Goal: Task Accomplishment & Management: Manage account settings

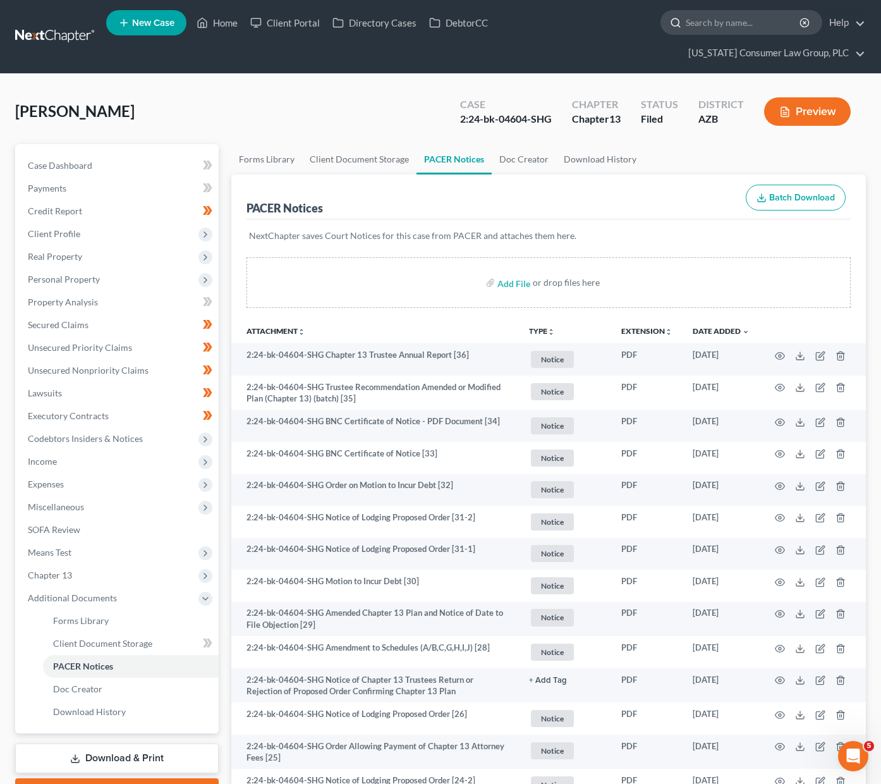
click at [729, 22] on input "search" at bounding box center [744, 22] width 116 height 23
type input "[PERSON_NAME]"
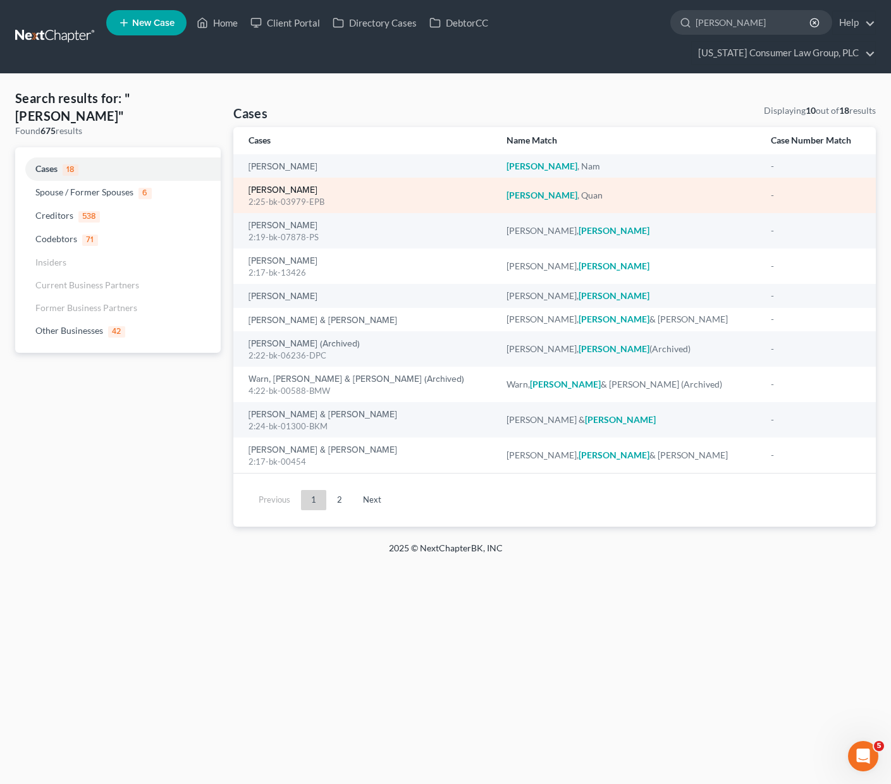
click at [266, 186] on link "[PERSON_NAME]" at bounding box center [282, 190] width 69 height 9
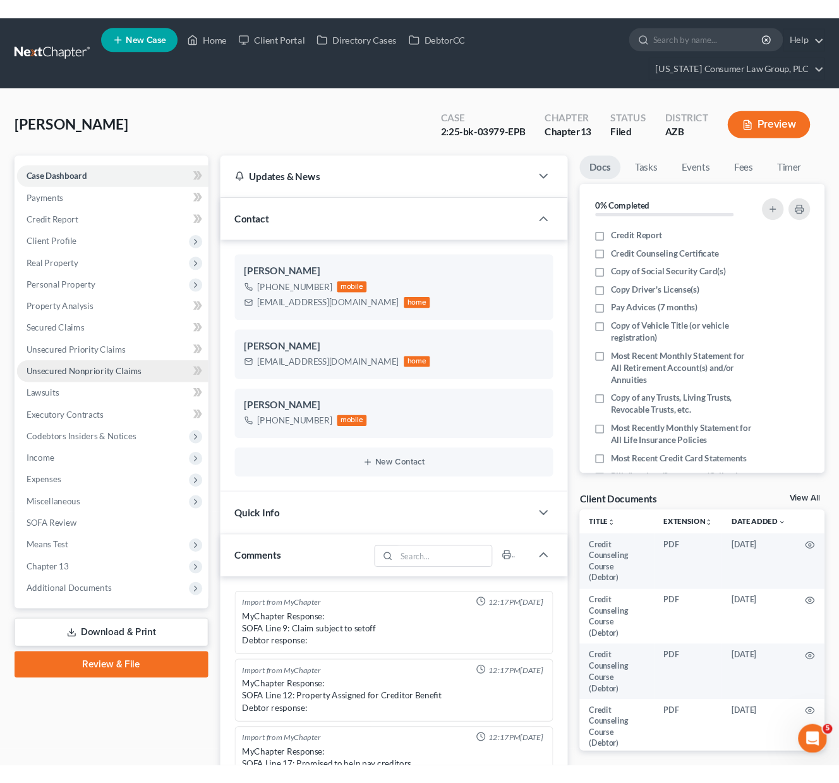
scroll to position [219, 0]
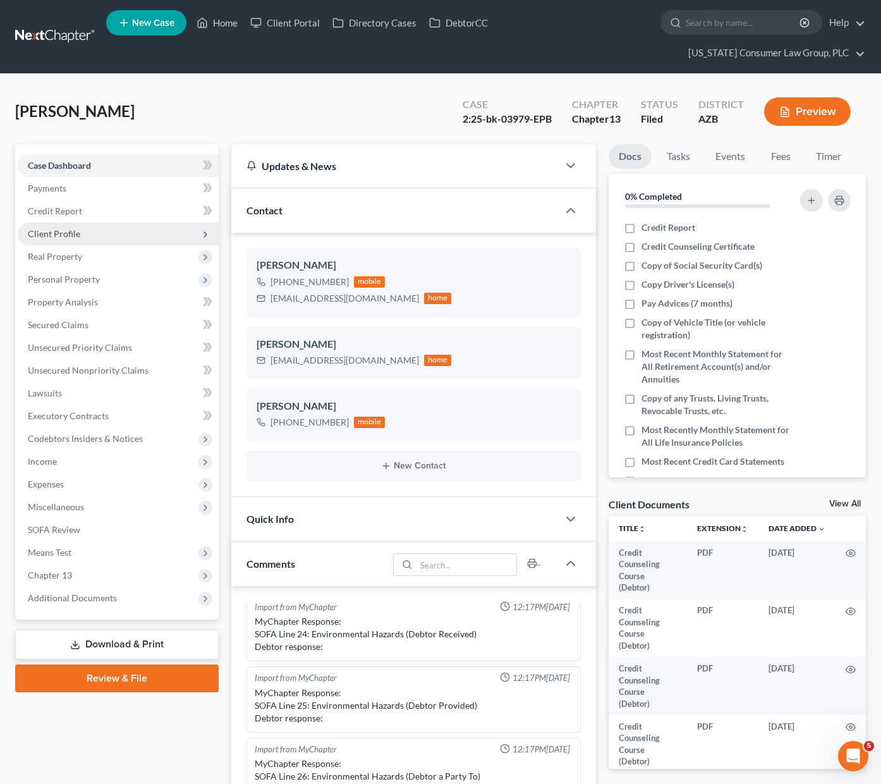
click at [65, 237] on span "Client Profile" at bounding box center [54, 233] width 52 height 11
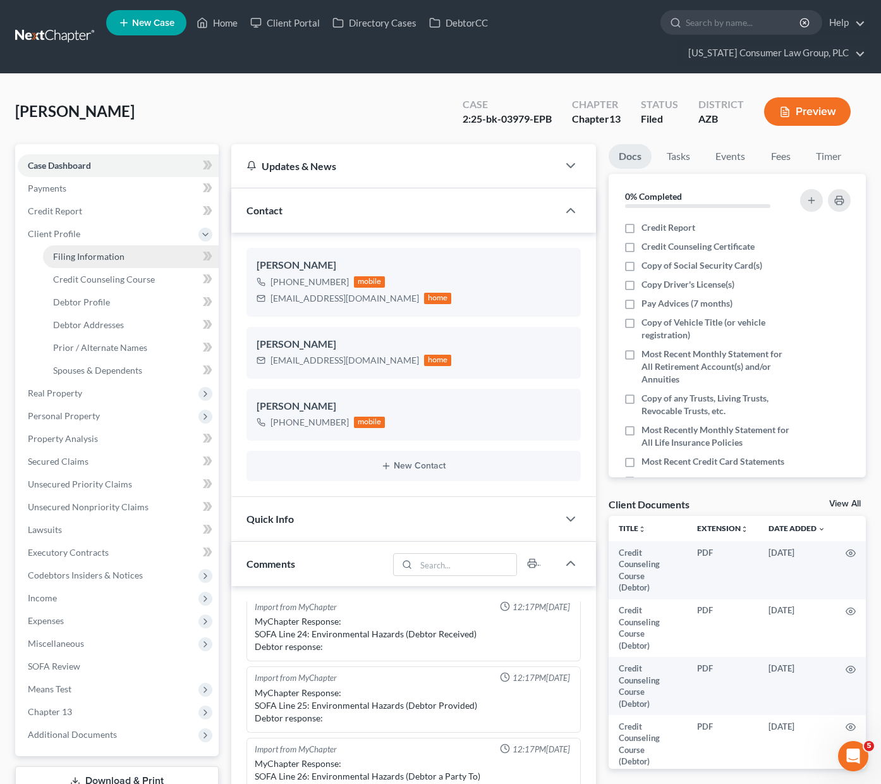
click at [88, 262] on link "Filing Information" at bounding box center [131, 256] width 176 height 23
select select "1"
select select "0"
select select "3"
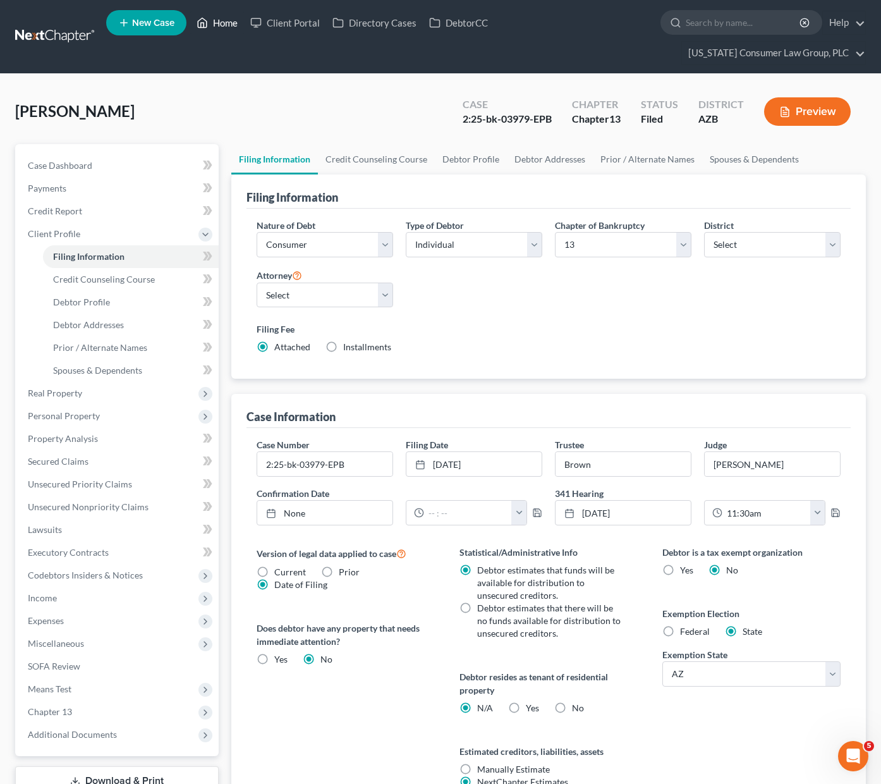
click at [224, 21] on link "Home" at bounding box center [217, 22] width 54 height 23
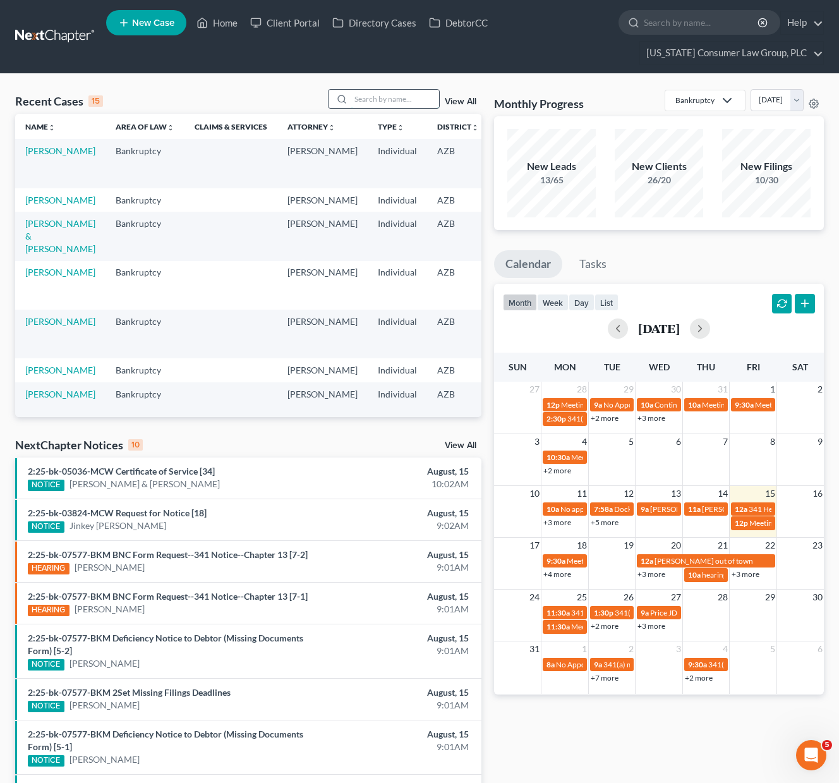
click at [398, 104] on input "search" at bounding box center [395, 99] width 88 height 18
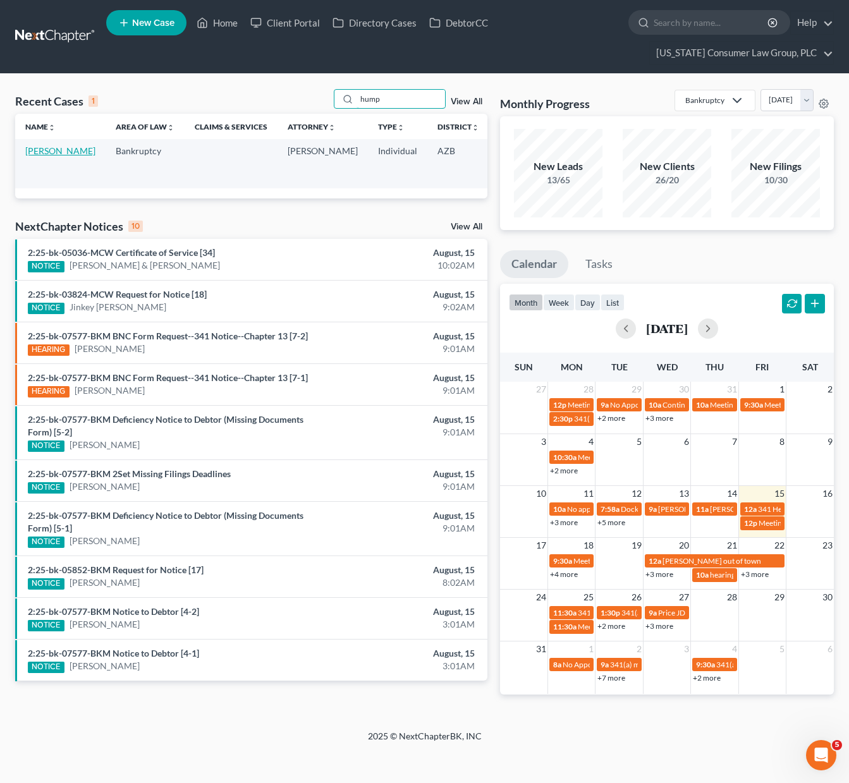
type input "hump"
click at [59, 153] on link "[PERSON_NAME]" at bounding box center [60, 150] width 70 height 11
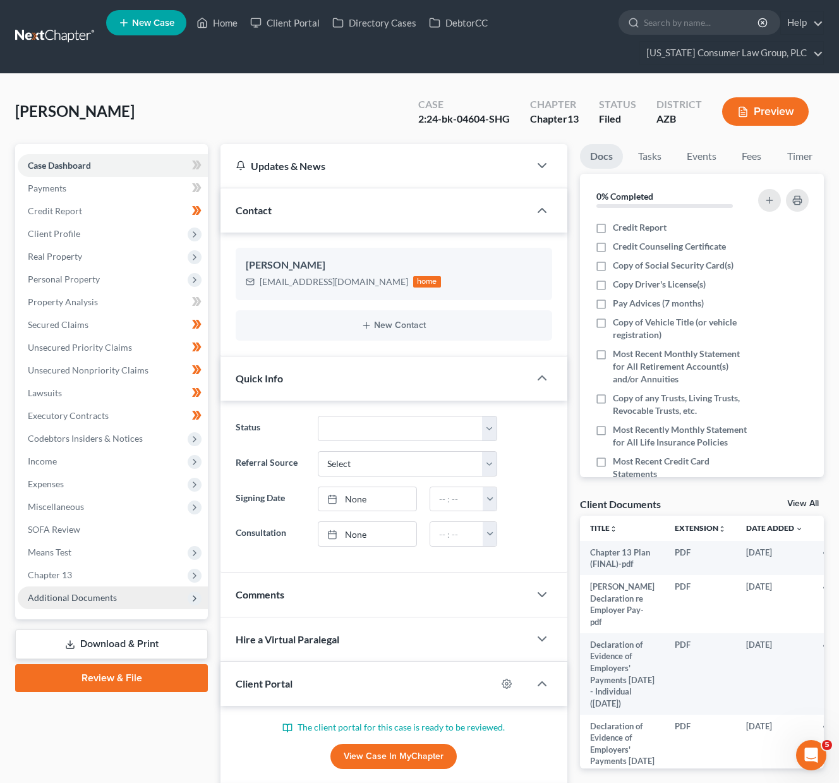
click at [73, 595] on span "Additional Documents" at bounding box center [72, 597] width 89 height 11
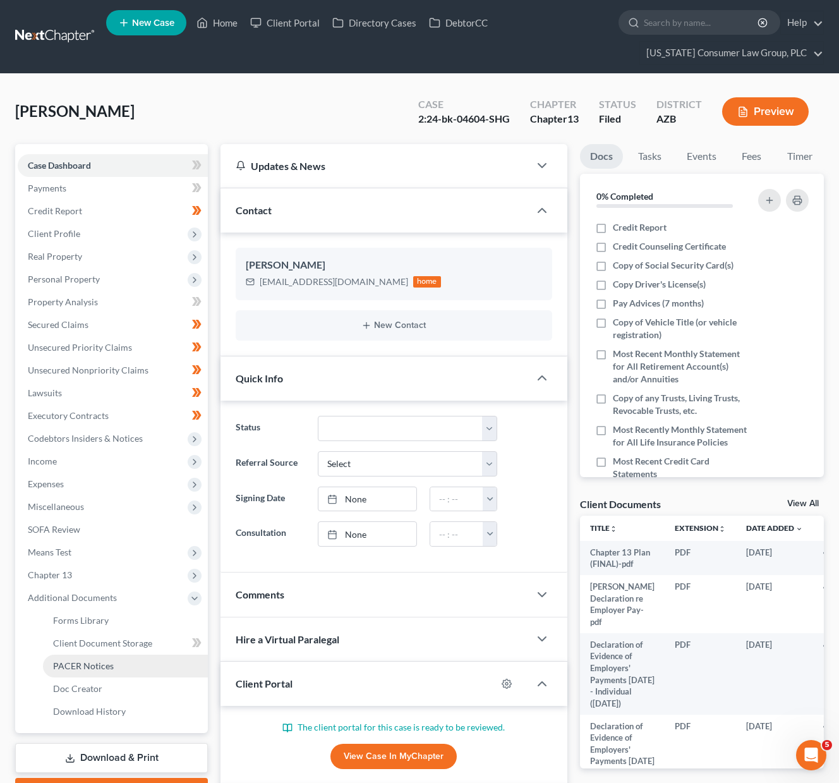
click at [88, 671] on span "PACER Notices" at bounding box center [83, 666] width 61 height 11
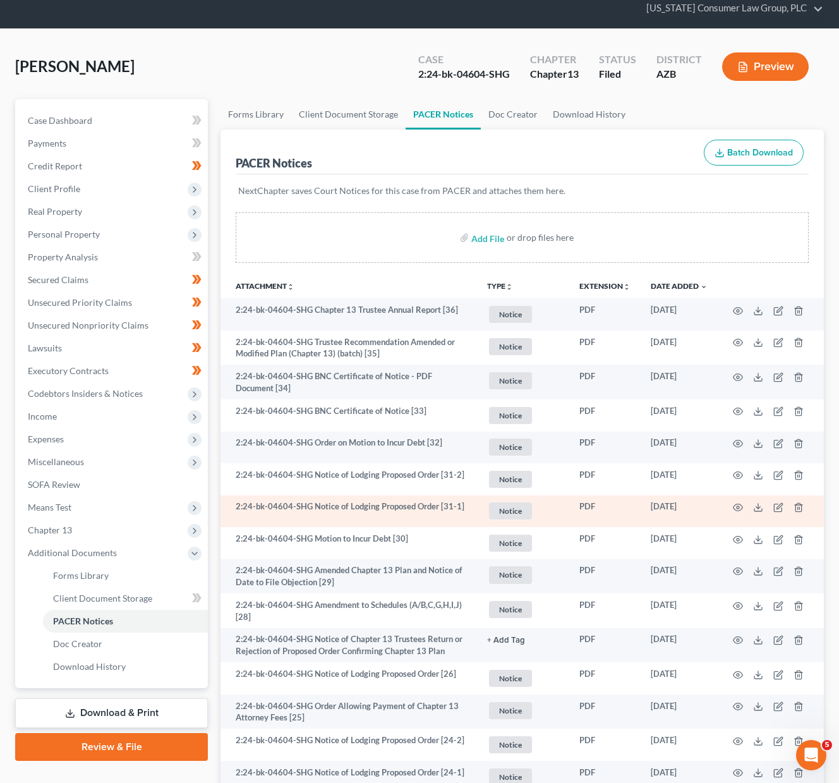
scroll to position [47, 0]
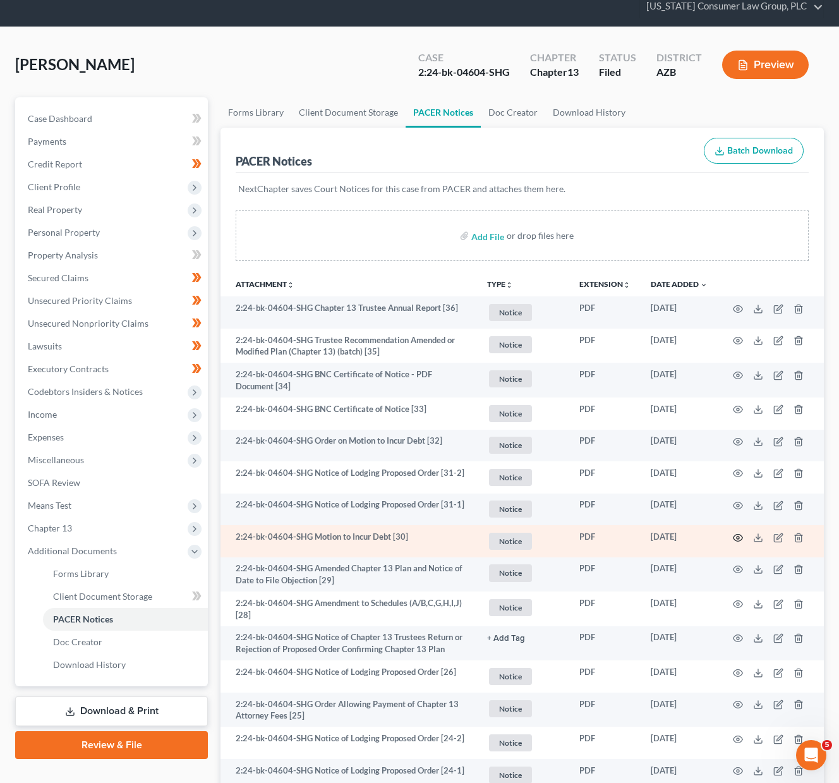
click at [739, 533] on icon "button" at bounding box center [738, 538] width 10 height 10
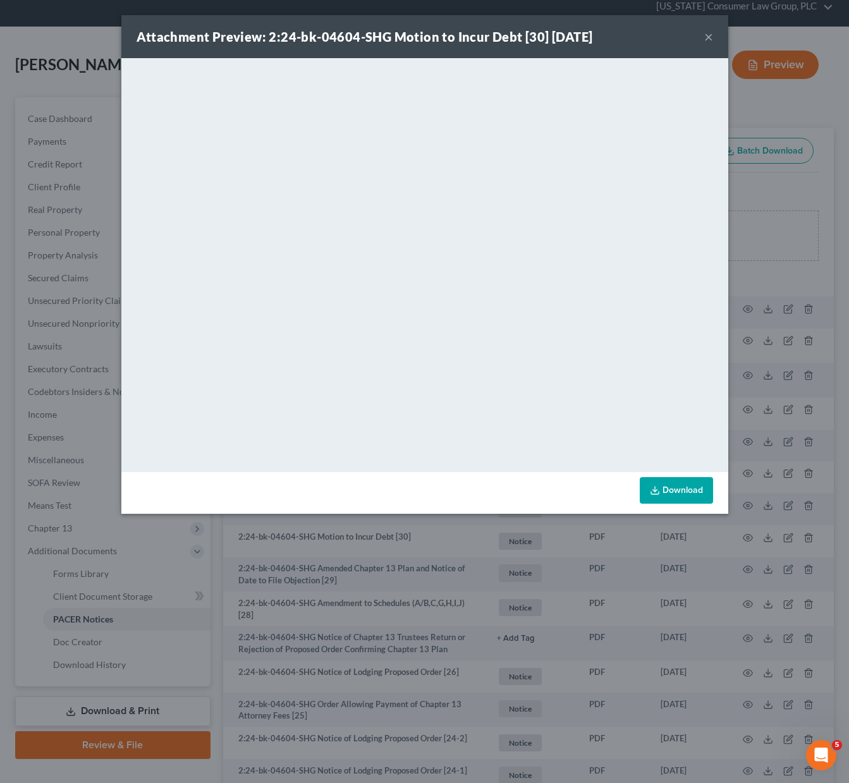
click at [706, 29] on button "×" at bounding box center [708, 36] width 9 height 15
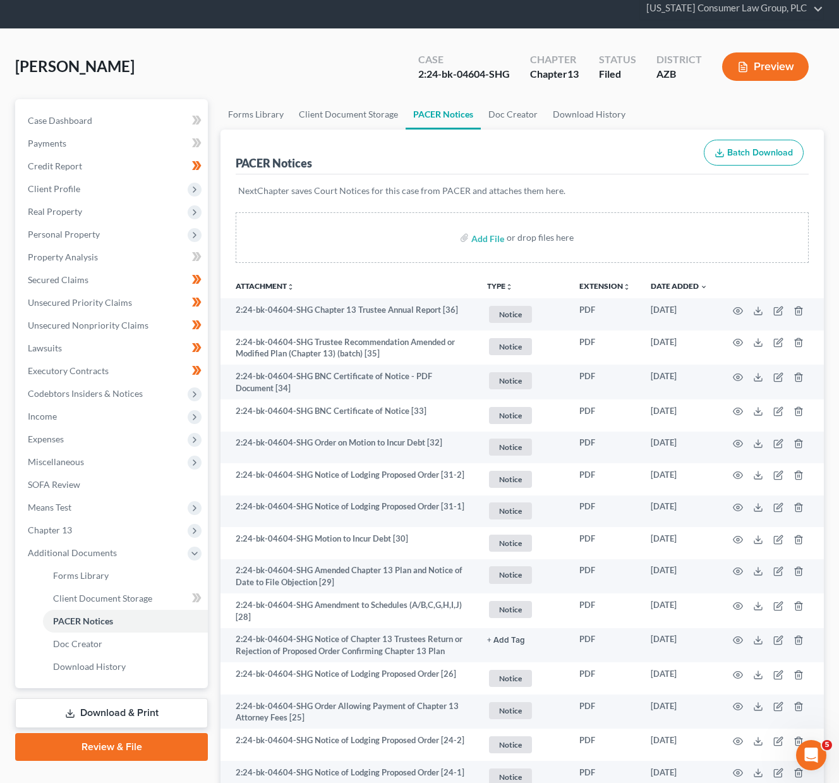
scroll to position [0, 0]
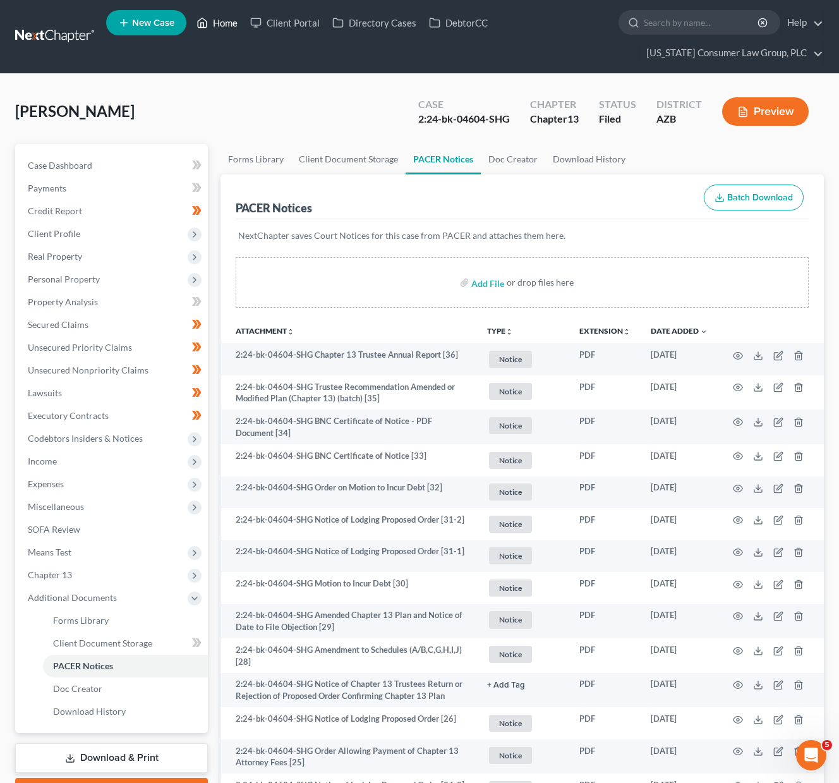
click at [233, 24] on link "Home" at bounding box center [217, 22] width 54 height 23
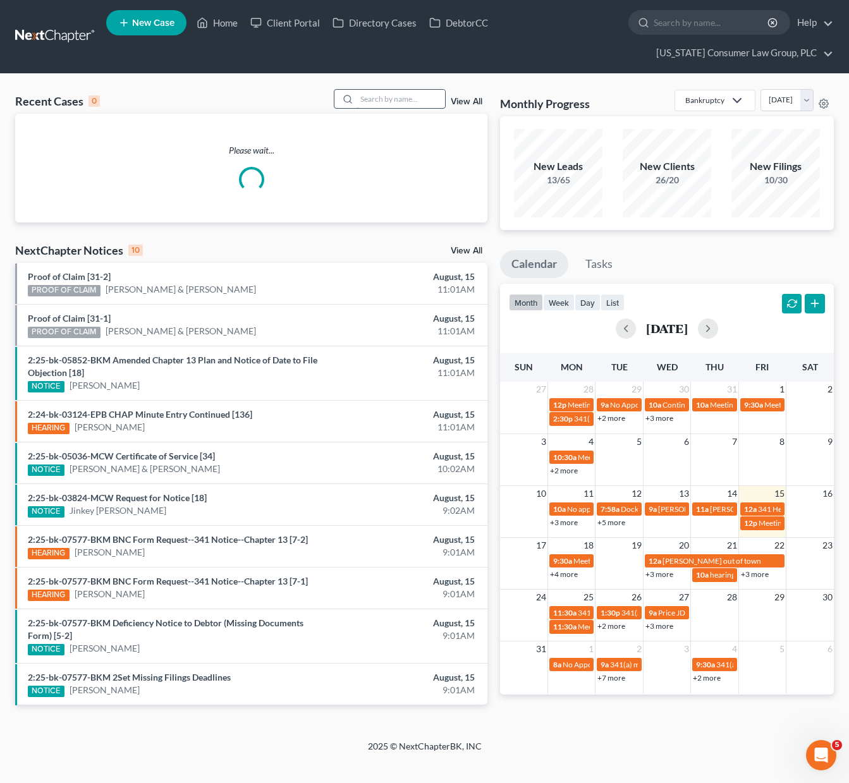
click at [403, 99] on input "search" at bounding box center [400, 99] width 88 height 18
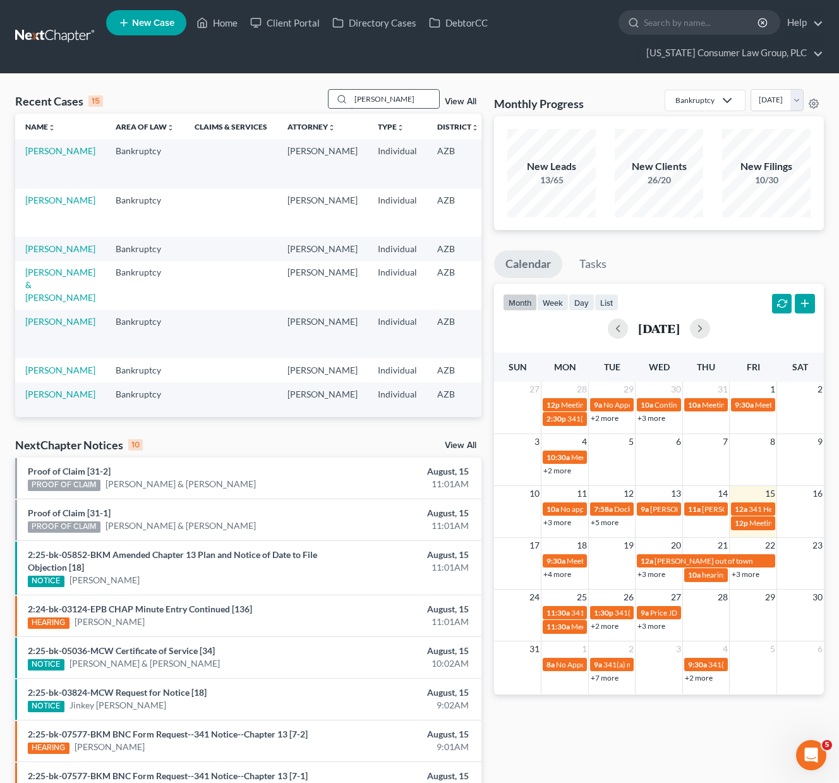
type input "[PERSON_NAME]"
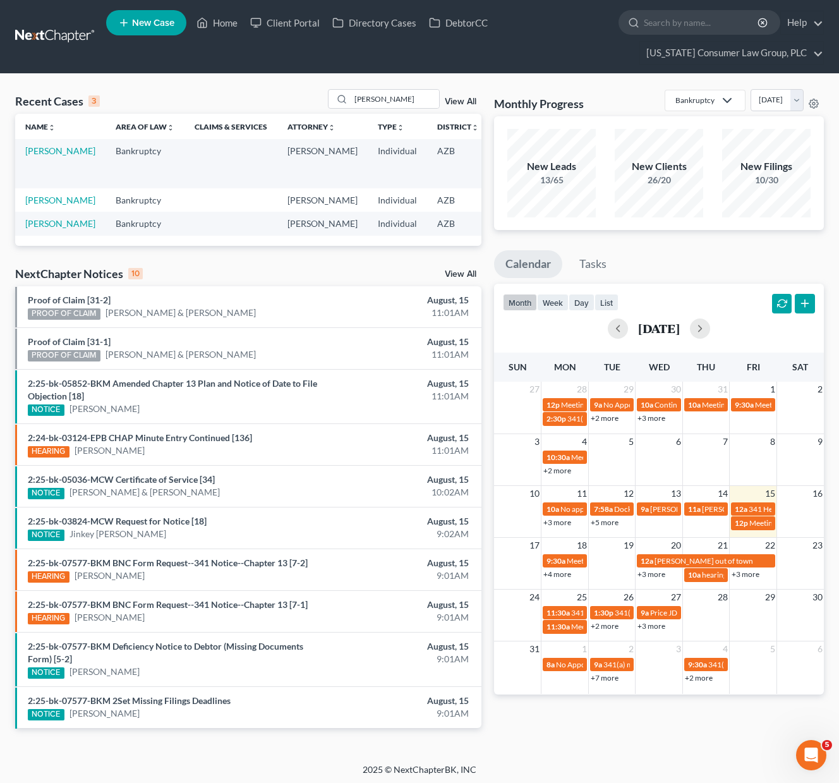
click at [50, 157] on td "[PERSON_NAME]" at bounding box center [60, 163] width 90 height 49
click at [44, 156] on link "[PERSON_NAME]" at bounding box center [60, 150] width 70 height 11
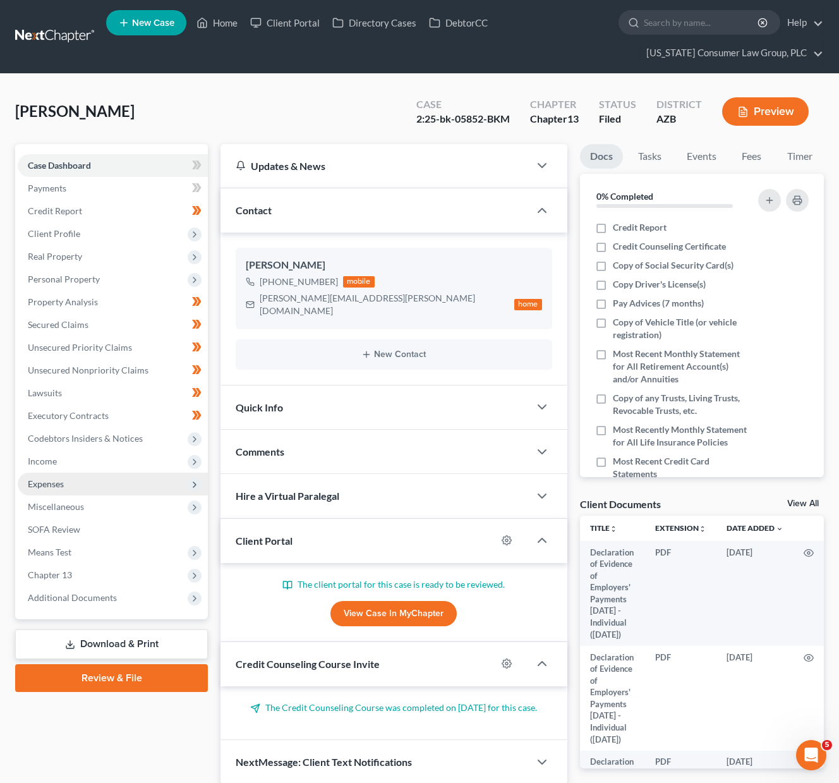
click at [38, 484] on span "Expenses" at bounding box center [46, 483] width 36 height 11
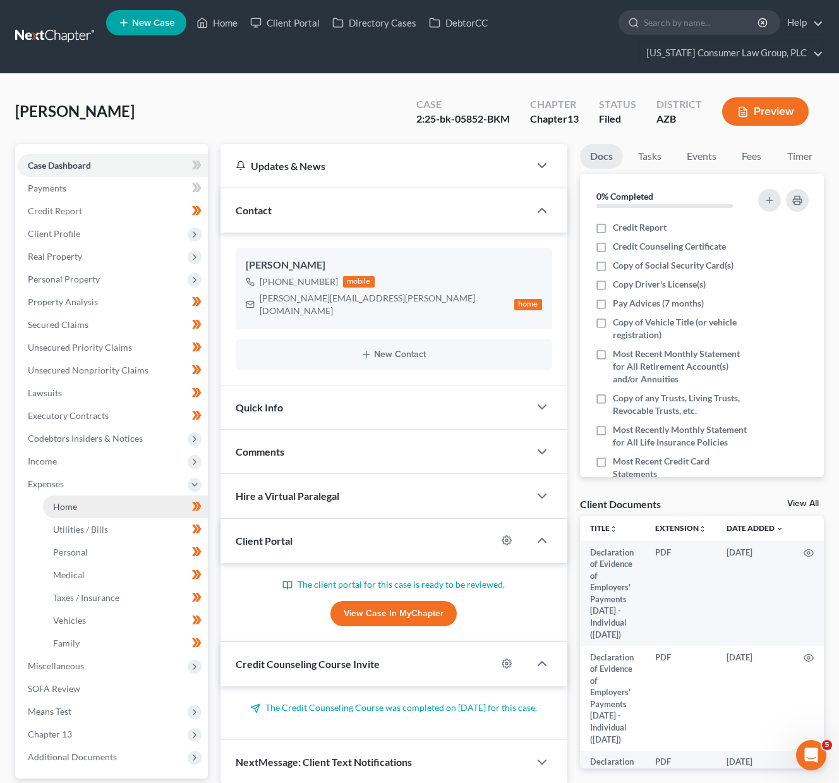
click at [67, 501] on span "Home" at bounding box center [65, 506] width 24 height 11
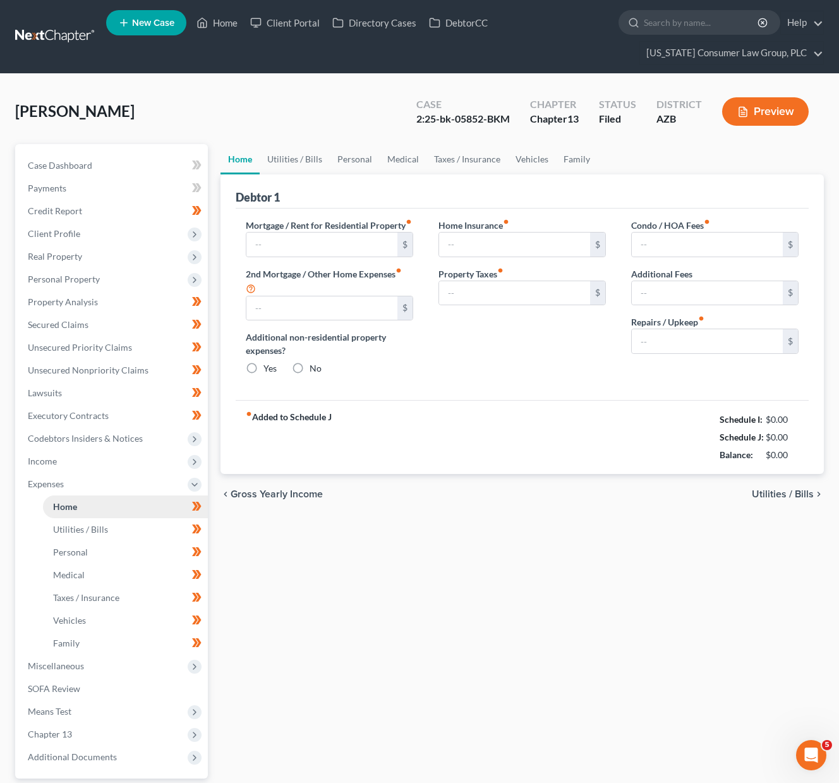
type input "894.00"
type input "0.00"
radio input "true"
type input "0.00"
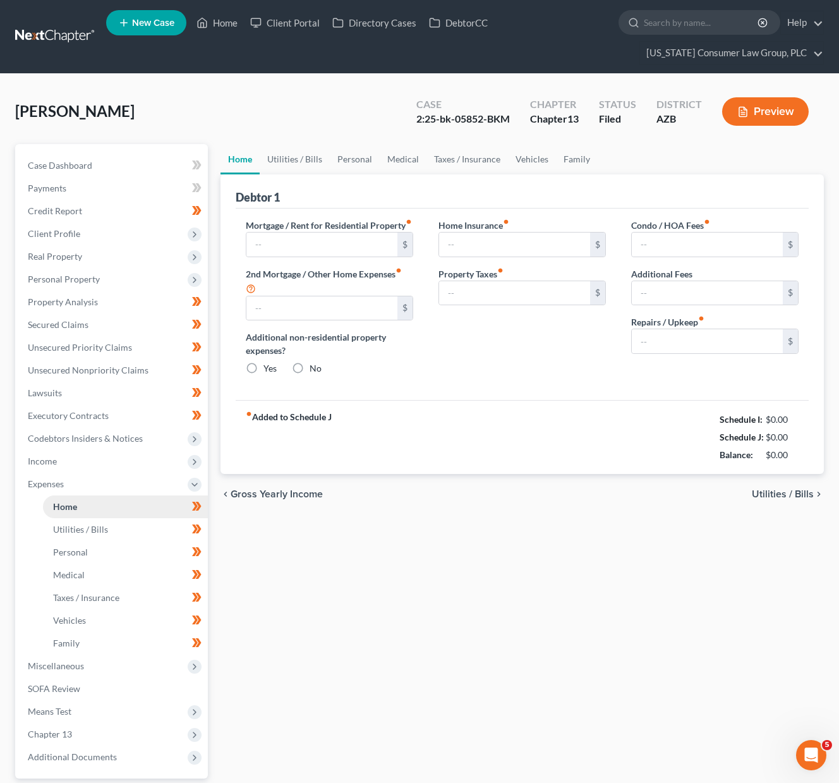
type input "290.00"
type input "175.00"
click at [533, 159] on link "Vehicles" at bounding box center [532, 159] width 48 height 30
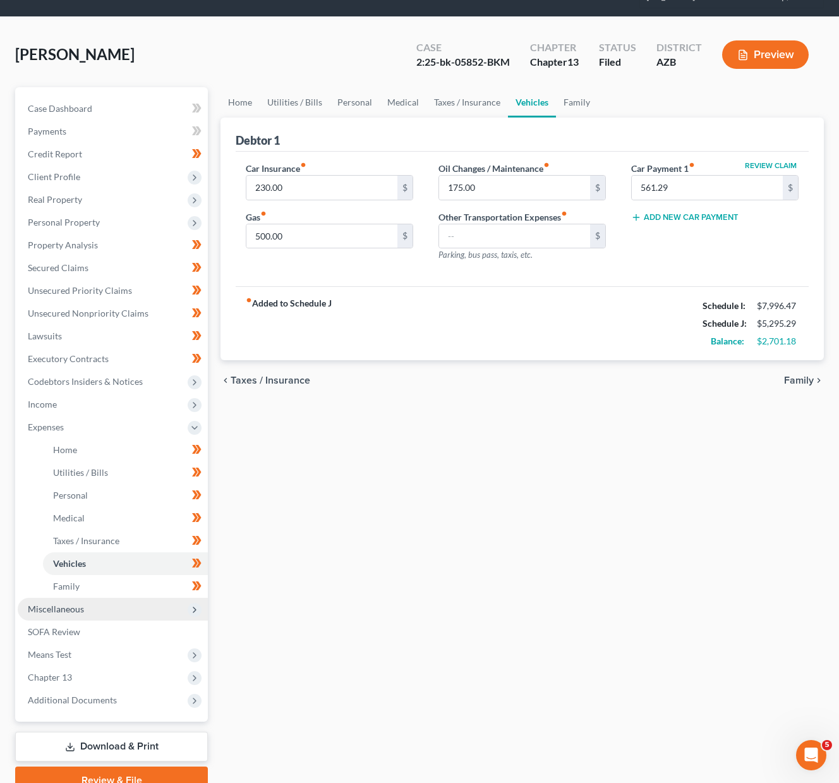
scroll to position [116, 0]
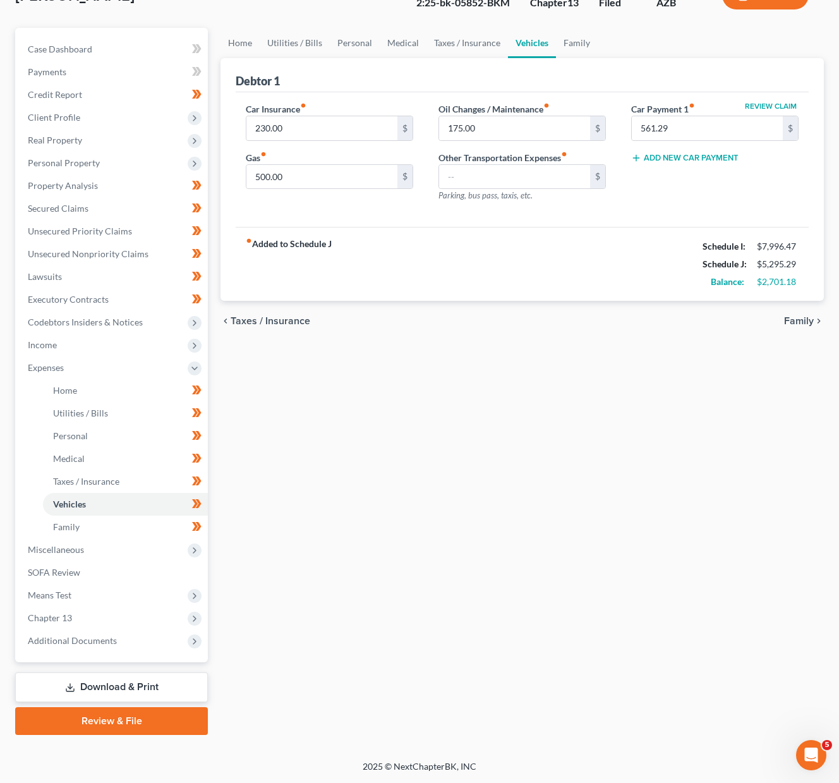
click at [125, 686] on link "Download & Print" at bounding box center [111, 688] width 193 height 30
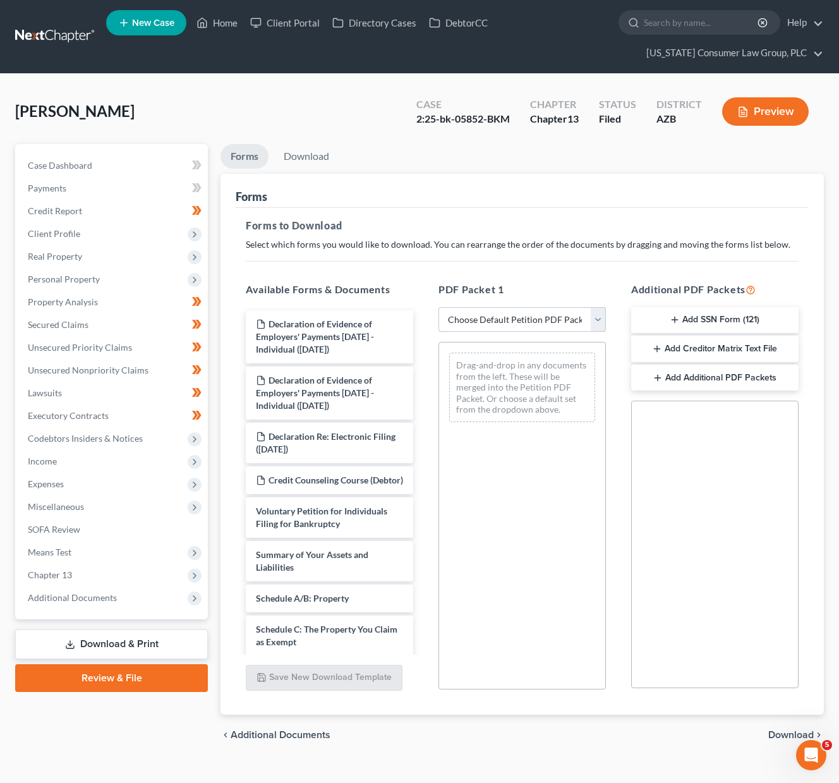
click at [597, 315] on select "Choose Default Petition PDF Packet Complete Bankruptcy Petition (all forms and …" at bounding box center [522, 319] width 167 height 25
select select "2"
click at [439, 307] on select "Choose Default Petition PDF Packet Complete Bankruptcy Petition (all forms and …" at bounding box center [522, 319] width 167 height 25
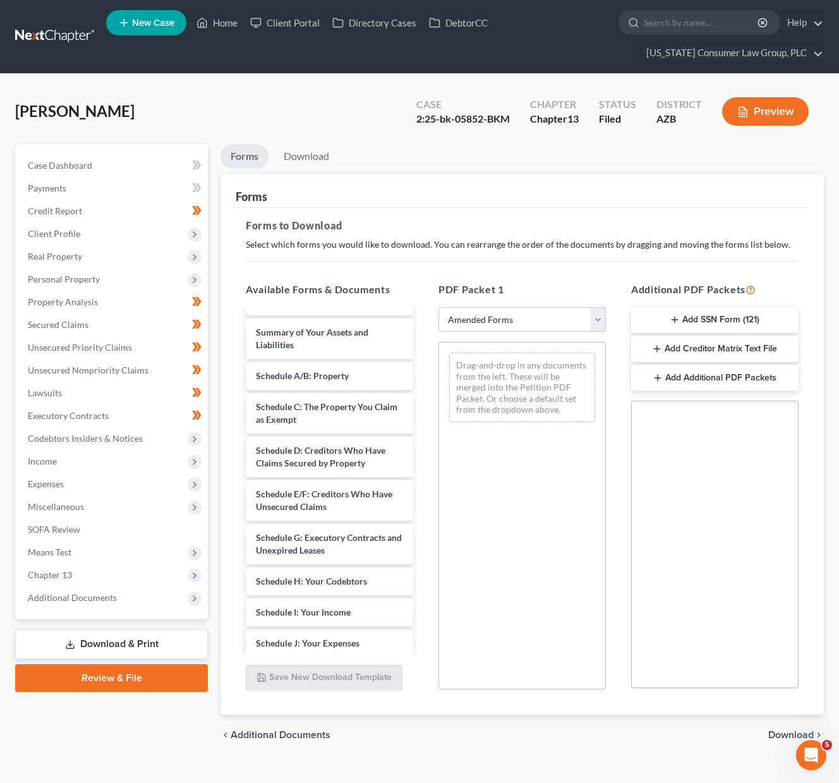
scroll to position [51, 0]
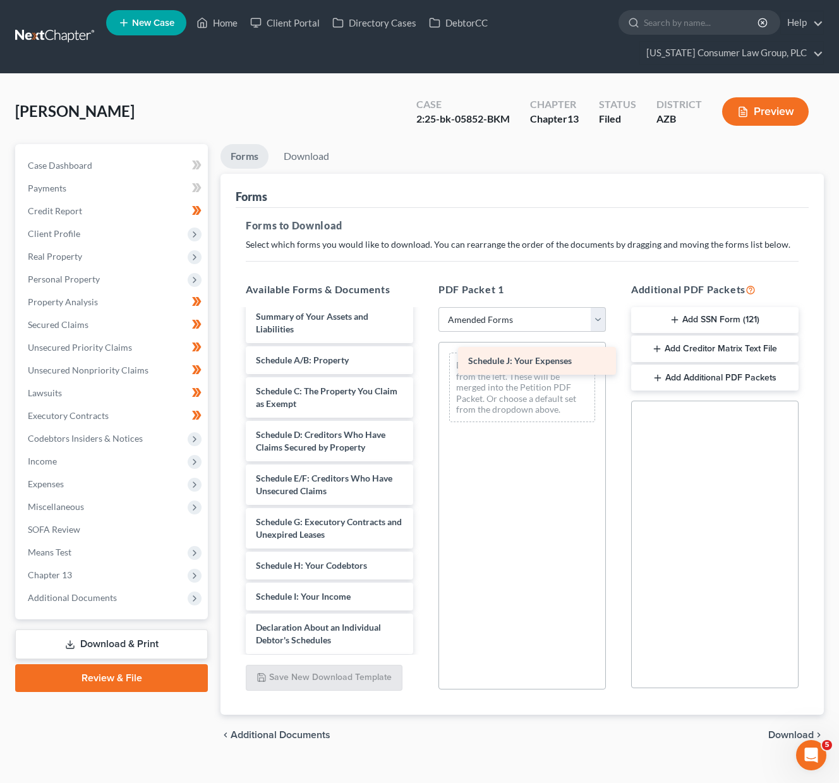
drag, startPoint x: 328, startPoint y: 621, endPoint x: 540, endPoint y: 354, distance: 341.0
click at [423, 354] on div "Schedule J: Your Expenses Voluntary Petition for Individuals Filing for Bankrup…" at bounding box center [330, 596] width 188 height 675
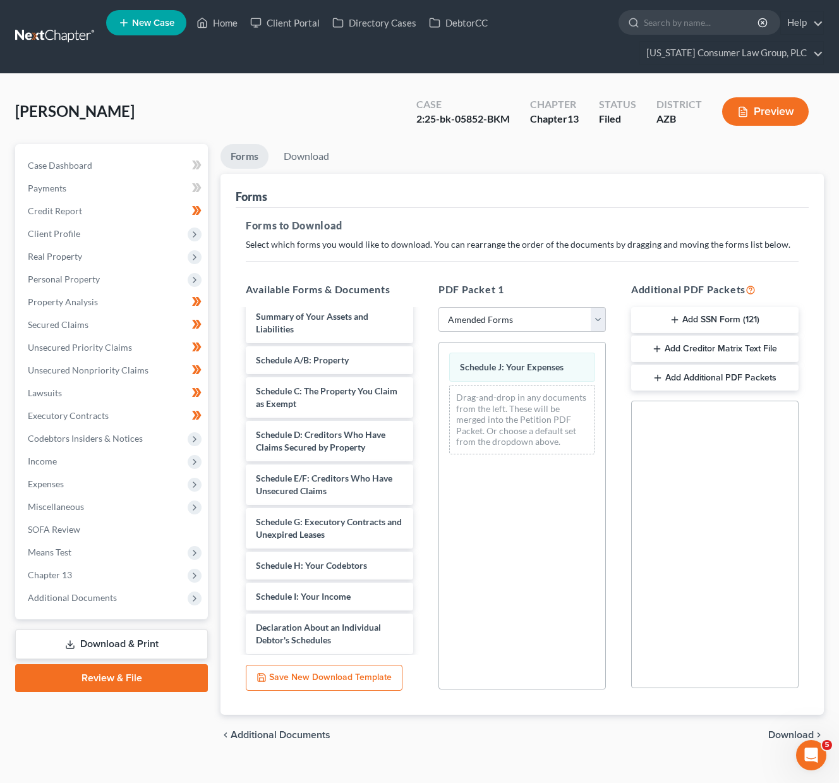
click at [775, 726] on div "chevron_left Additional Documents Download chevron_right" at bounding box center [523, 735] width 604 height 40
click at [772, 731] on span "Download" at bounding box center [792, 735] width 46 height 10
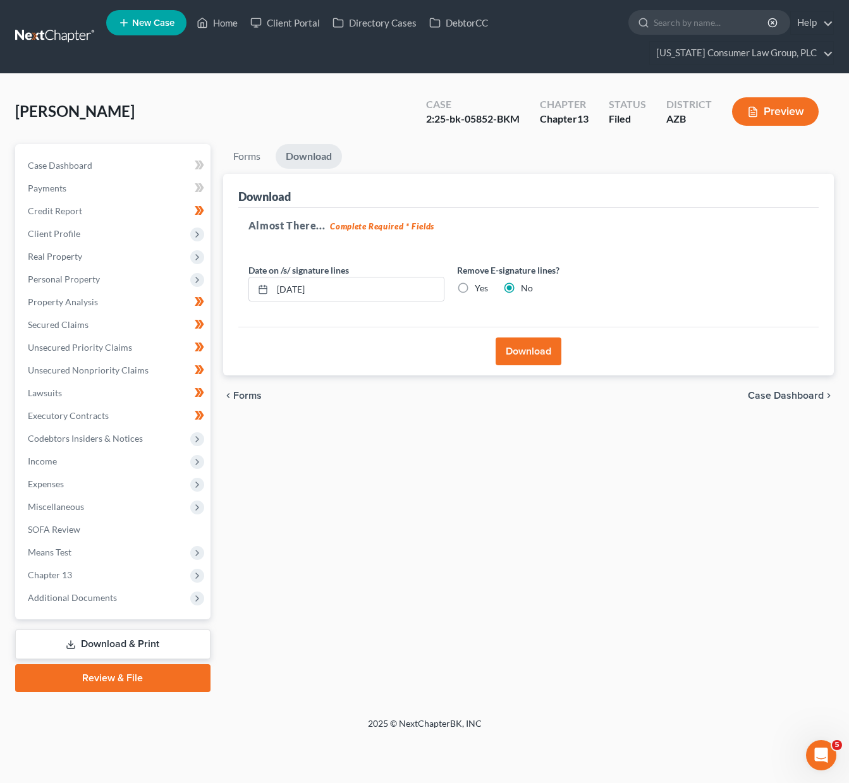
click at [546, 346] on button "Download" at bounding box center [529, 352] width 66 height 28
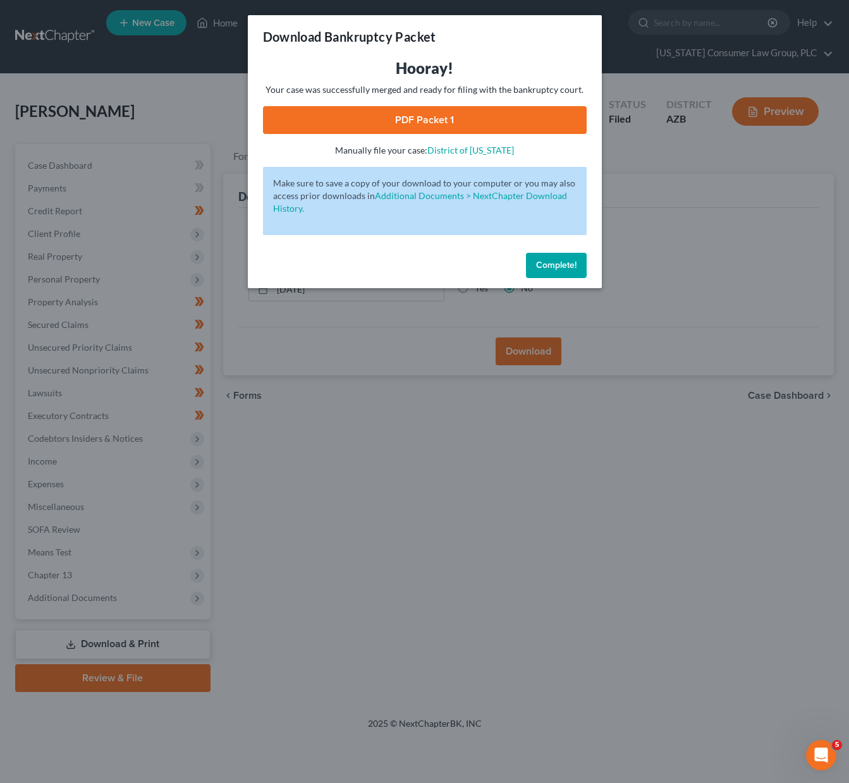
drag, startPoint x: 557, startPoint y: 267, endPoint x: 461, endPoint y: 116, distance: 179.4
click at [461, 116] on div "Download Bankruptcy Packet Hooray! Your case was successfully merged and ready …" at bounding box center [425, 151] width 354 height 273
click at [461, 116] on link "PDF Packet 1" at bounding box center [425, 120] width 324 height 28
click at [405, 429] on div "Download Bankruptcy Packet Hooray! Your case was successfully merged and ready …" at bounding box center [424, 391] width 849 height 783
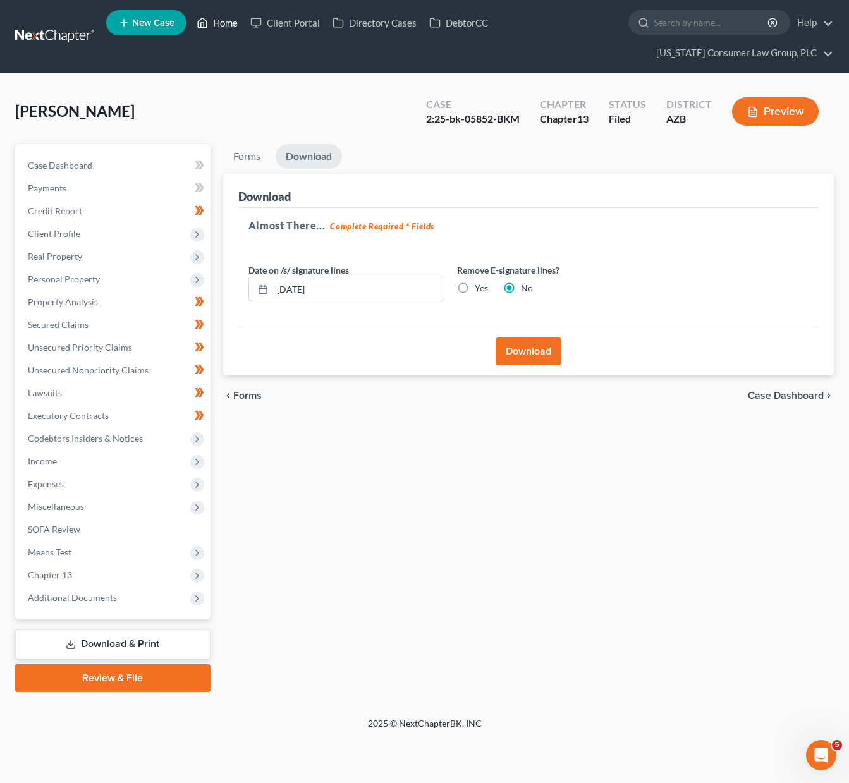
click at [233, 14] on link "Home" at bounding box center [217, 22] width 54 height 23
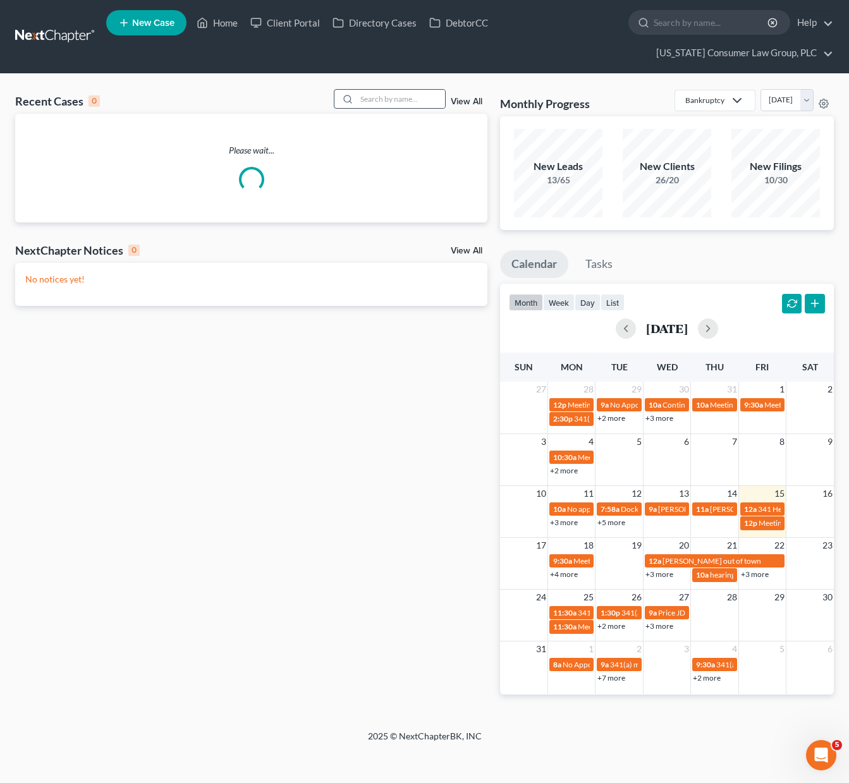
click at [384, 108] on div at bounding box center [390, 99] width 113 height 20
click at [391, 89] on div at bounding box center [390, 99] width 113 height 20
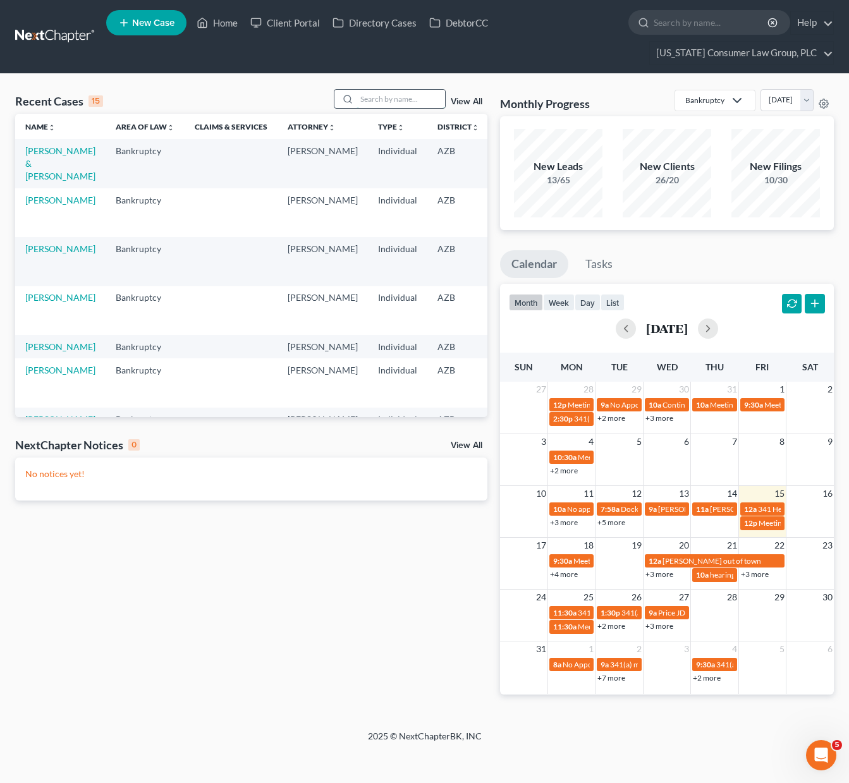
click at [377, 104] on input "search" at bounding box center [400, 99] width 88 height 18
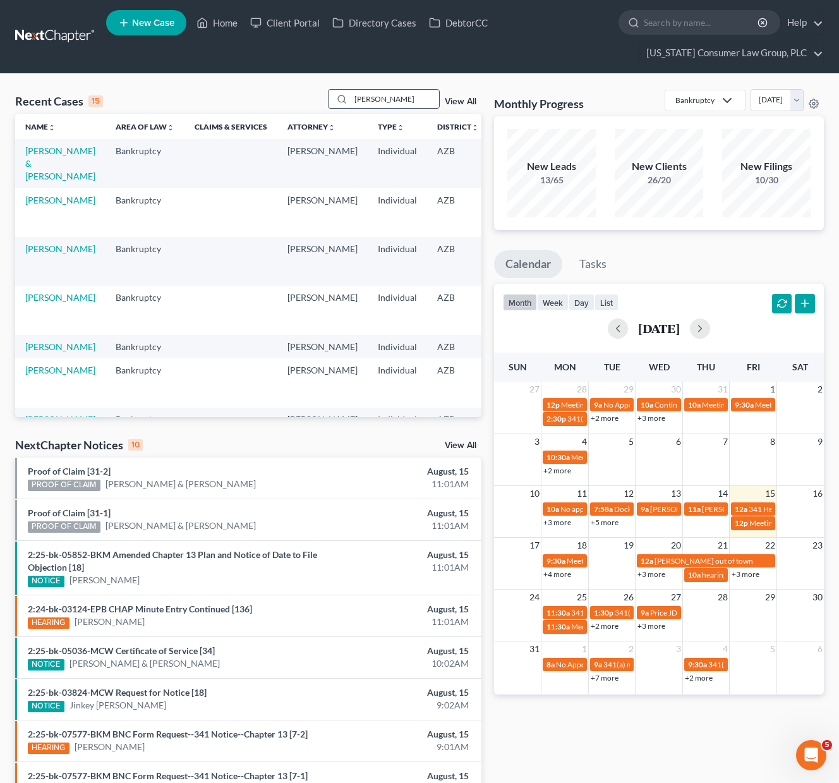
type input "[PERSON_NAME]"
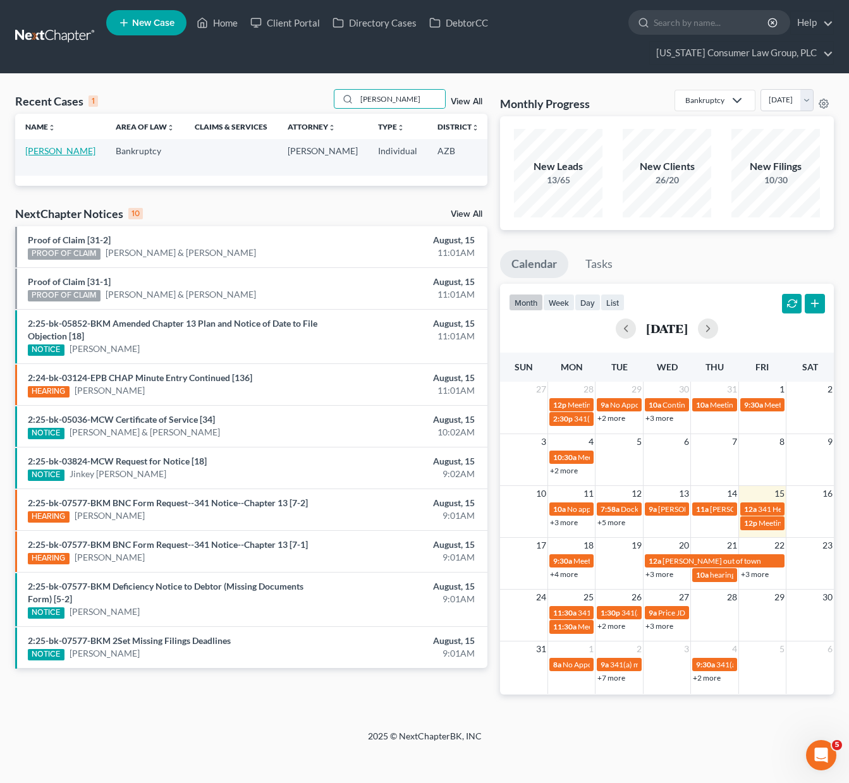
click at [39, 156] on link "[PERSON_NAME]" at bounding box center [60, 150] width 70 height 11
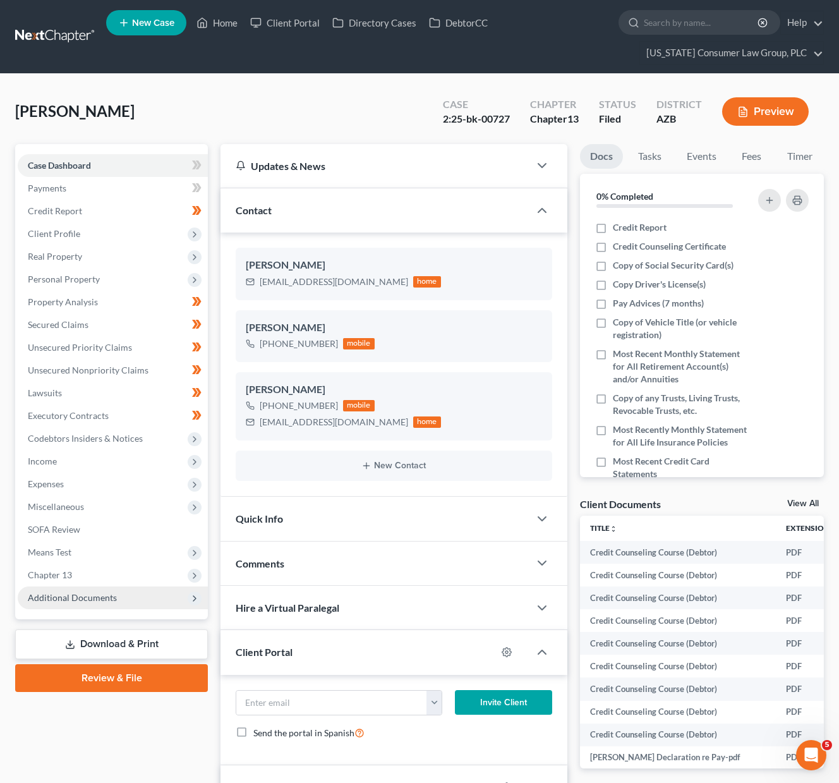
click at [95, 599] on span "Additional Documents" at bounding box center [72, 597] width 89 height 11
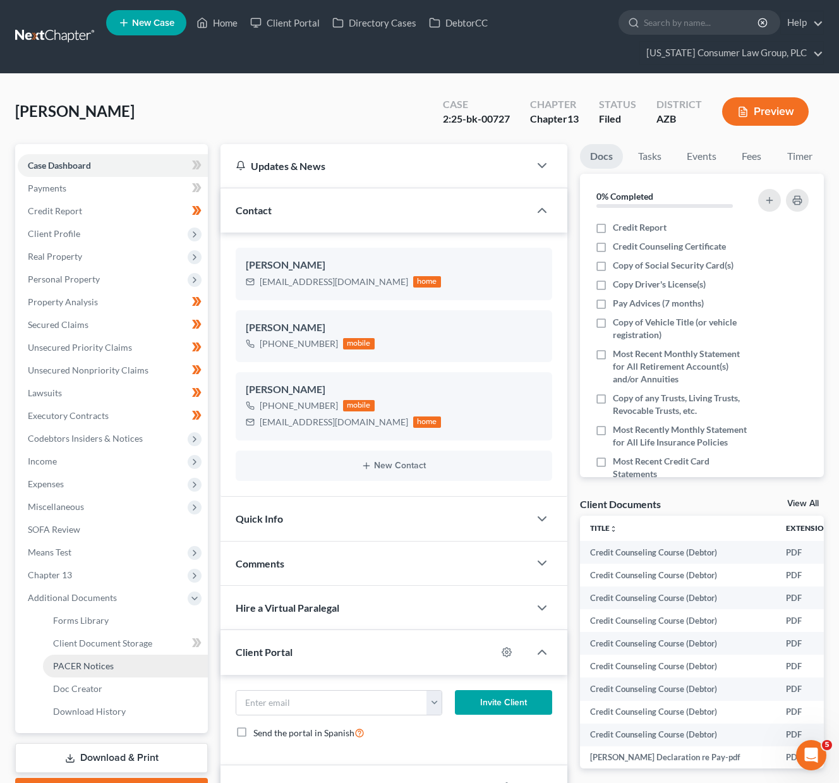
click at [88, 667] on span "PACER Notices" at bounding box center [83, 666] width 61 height 11
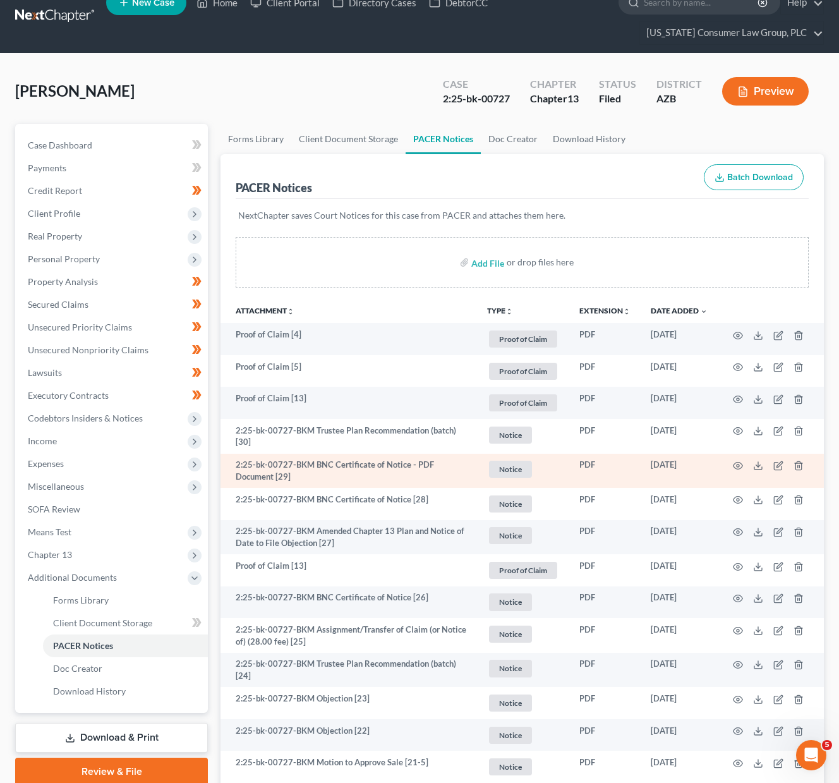
scroll to position [23, 0]
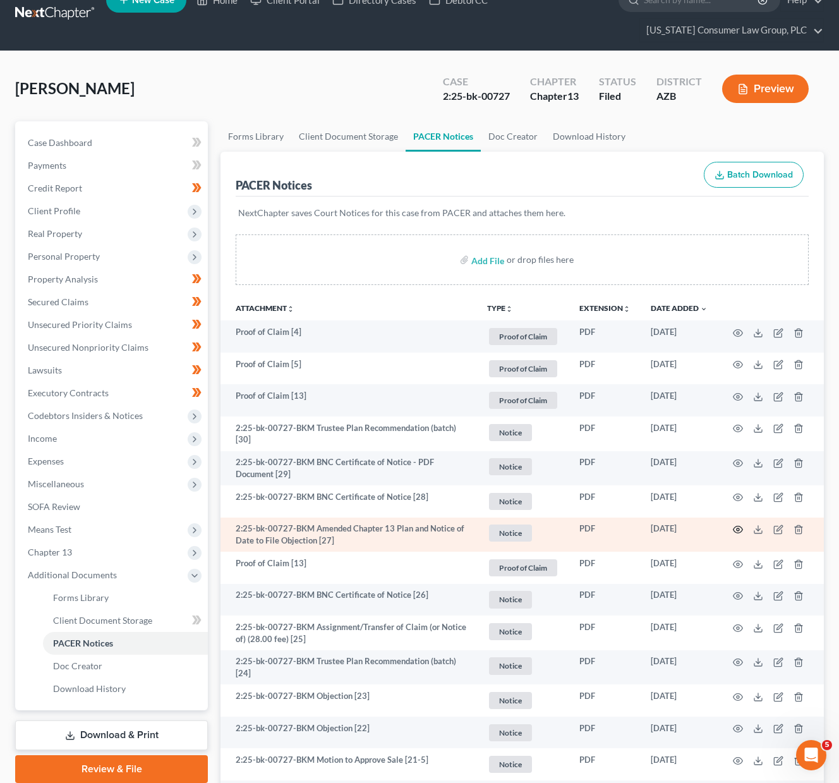
click at [740, 529] on icon "button" at bounding box center [738, 530] width 10 height 10
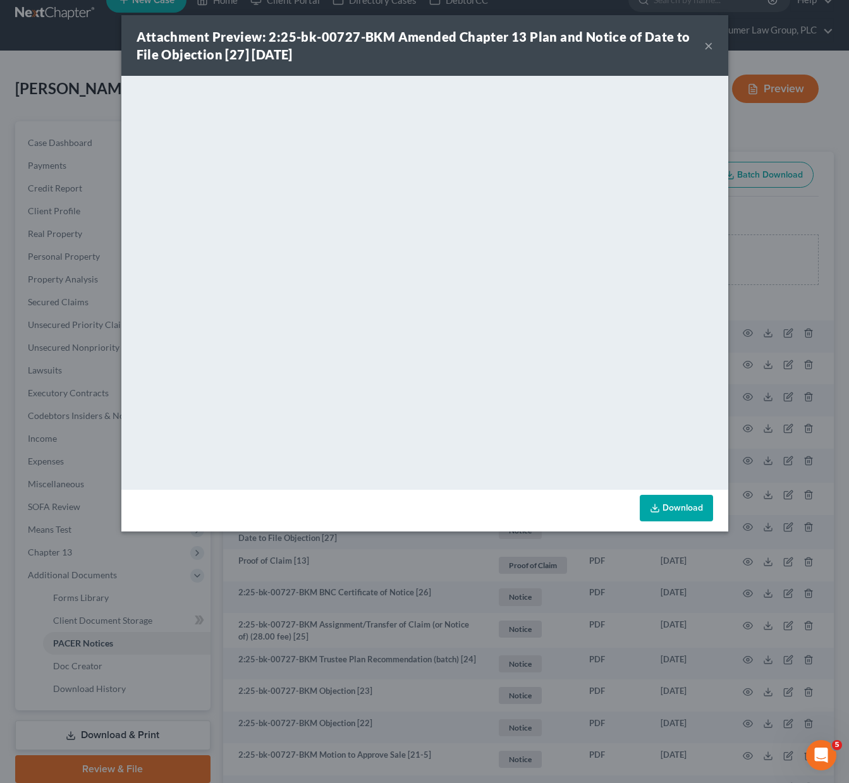
click at [704, 44] on button "×" at bounding box center [708, 45] width 9 height 15
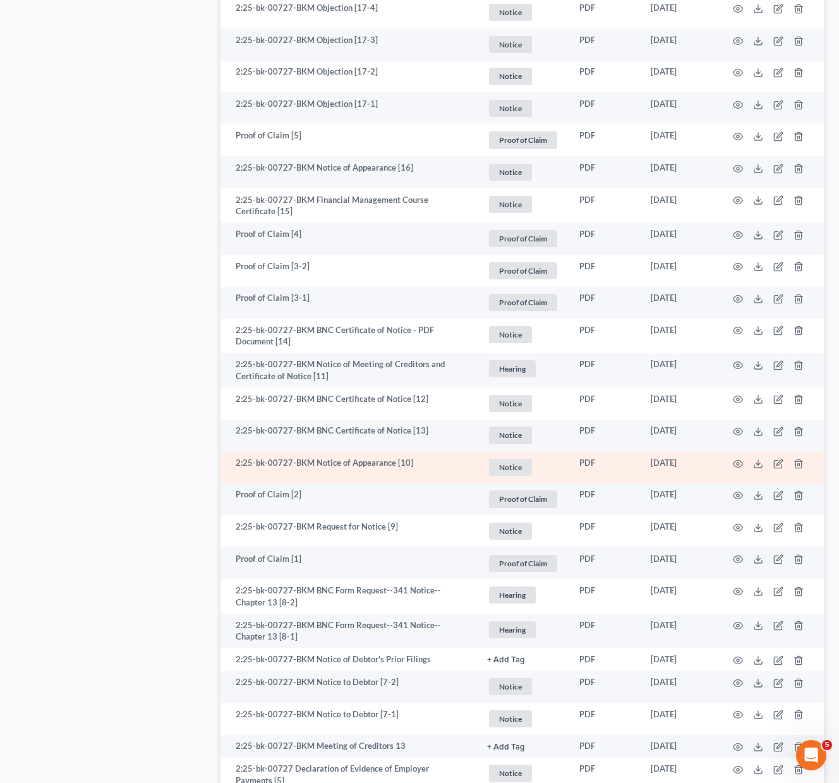
scroll to position [1566, 0]
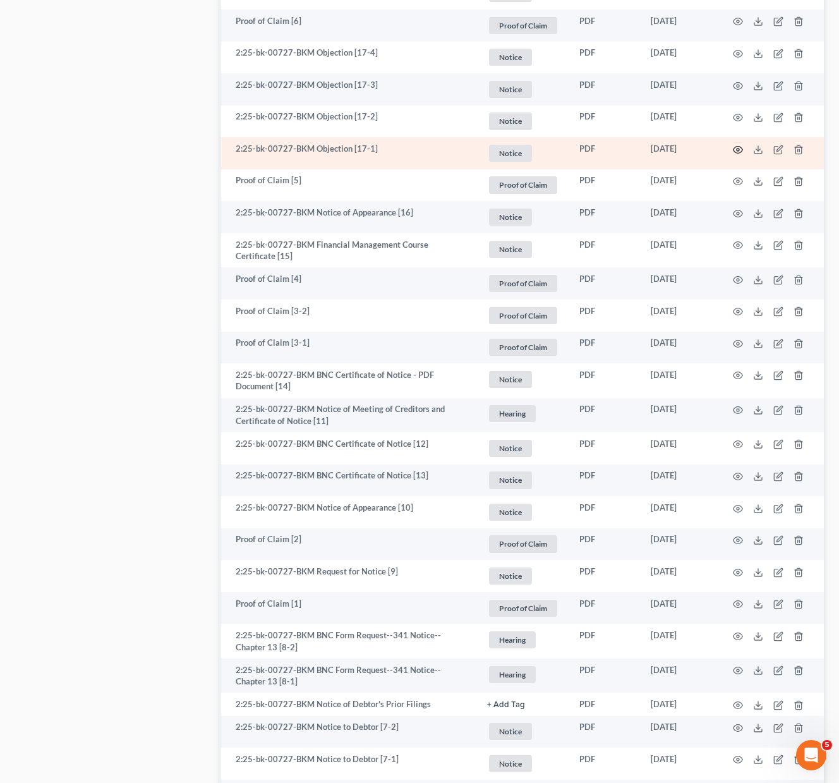
click at [733, 146] on icon "button" at bounding box center [738, 150] width 10 height 10
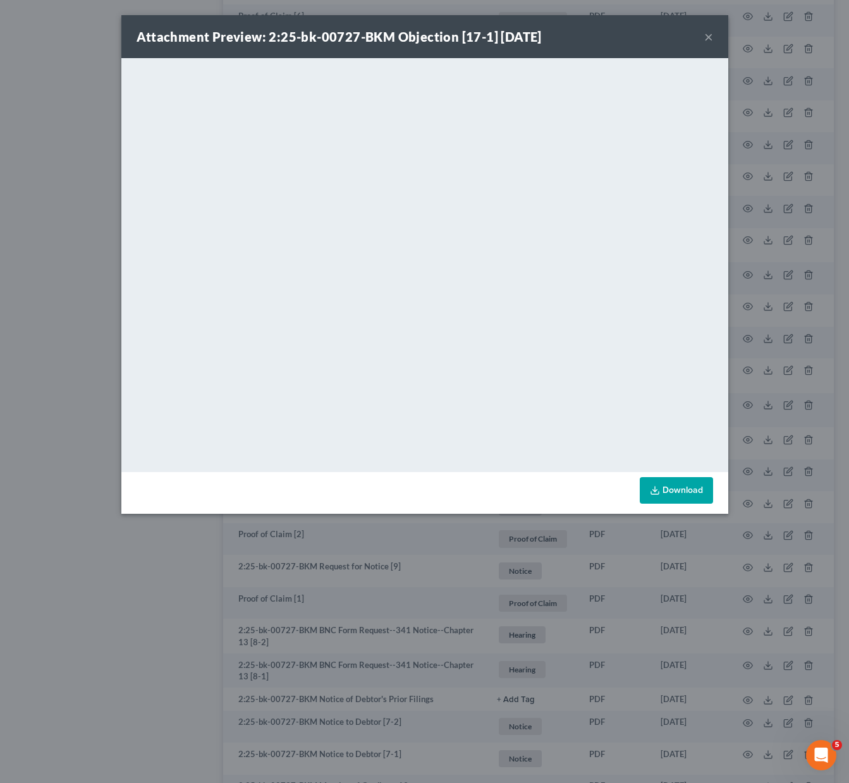
click at [704, 30] on button "×" at bounding box center [708, 36] width 9 height 15
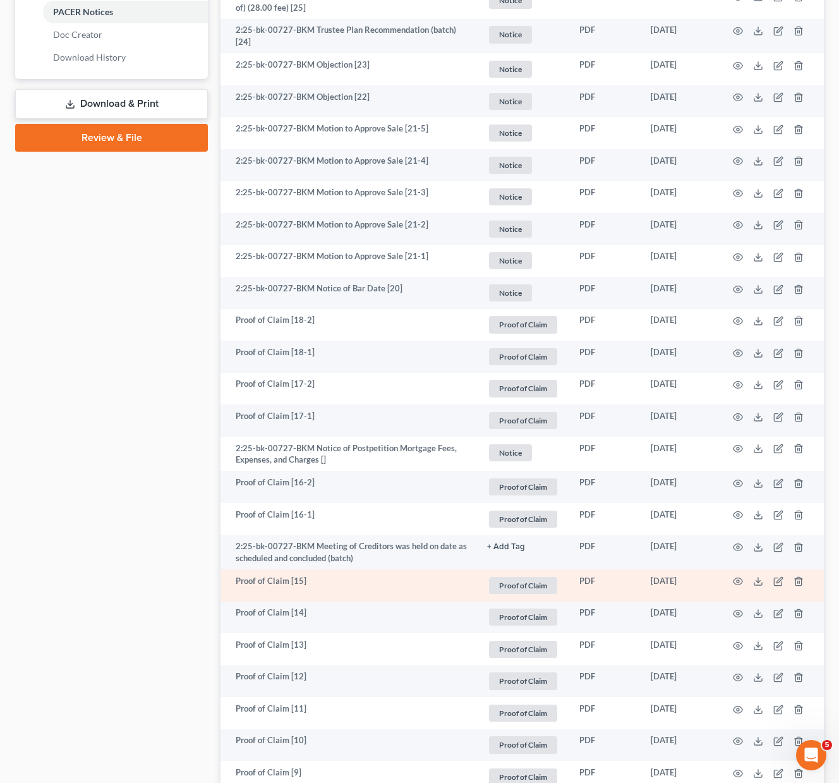
scroll to position [602, 0]
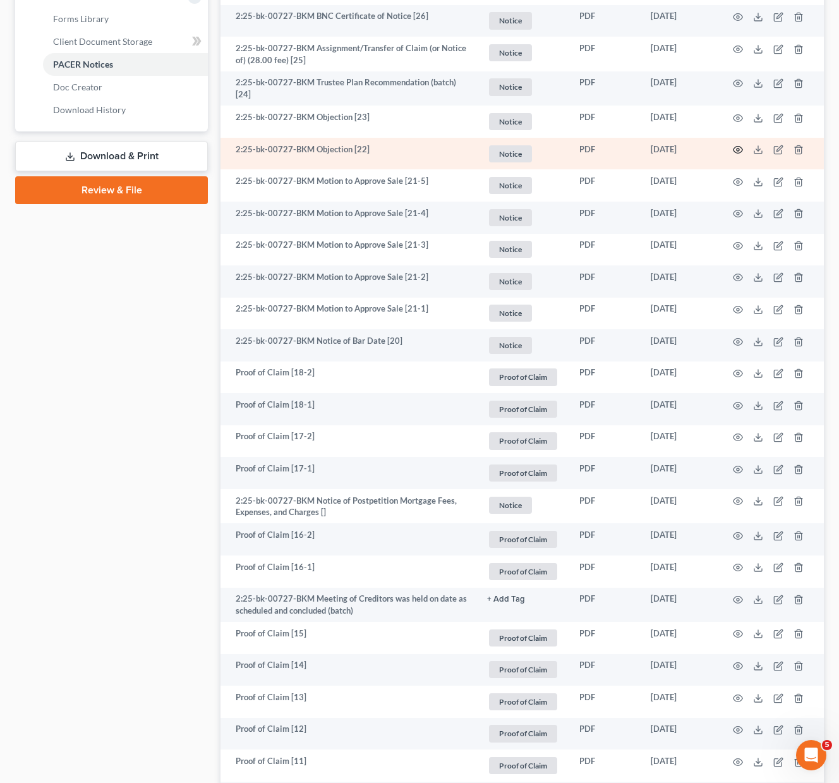
click at [734, 150] on icon "button" at bounding box center [738, 150] width 10 height 10
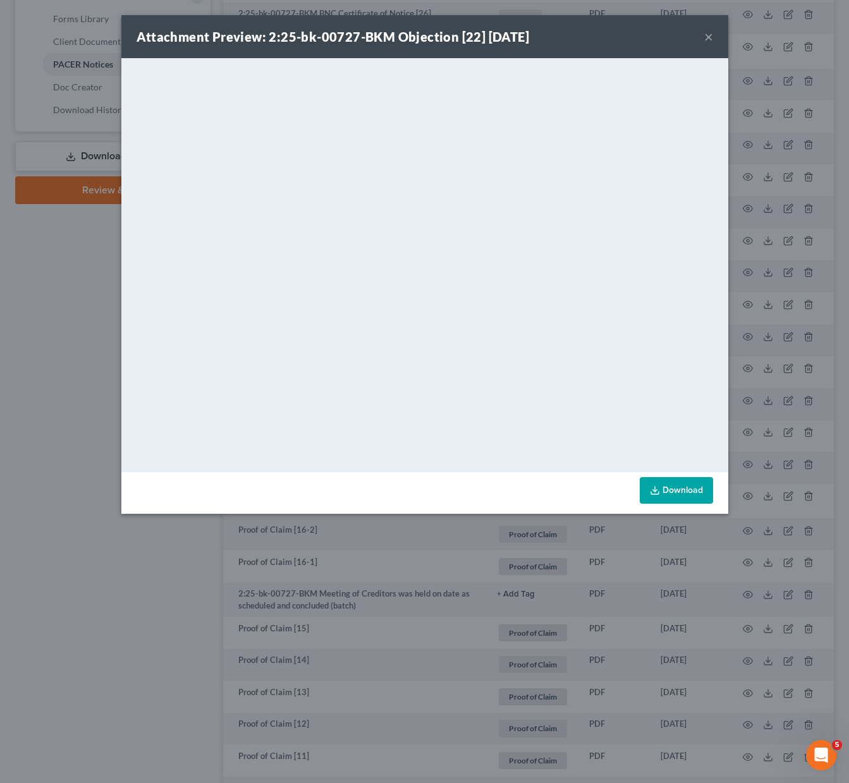
click at [709, 37] on button "×" at bounding box center [708, 36] width 9 height 15
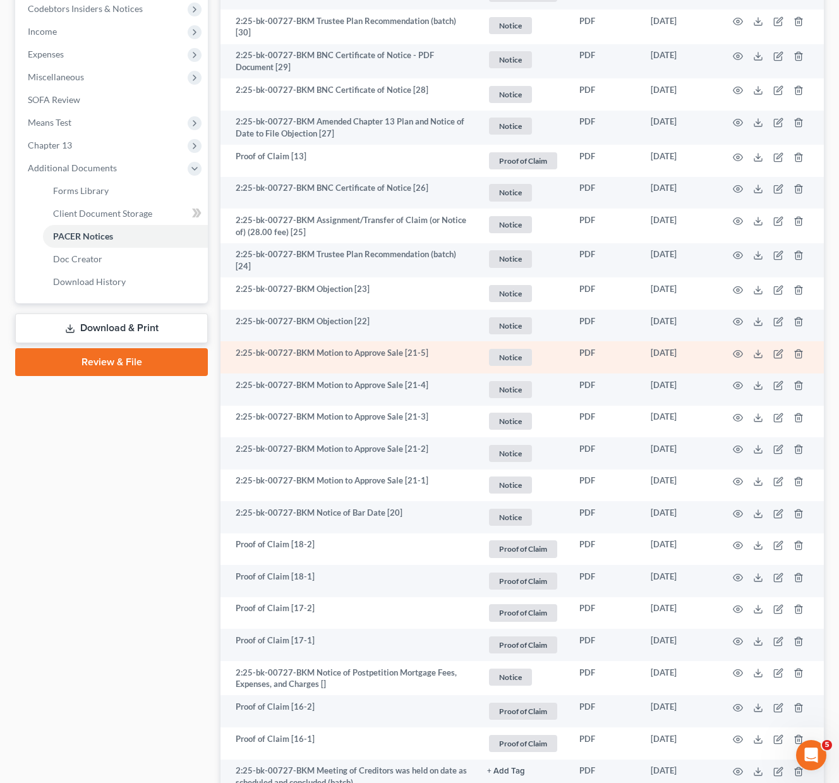
scroll to position [0, 0]
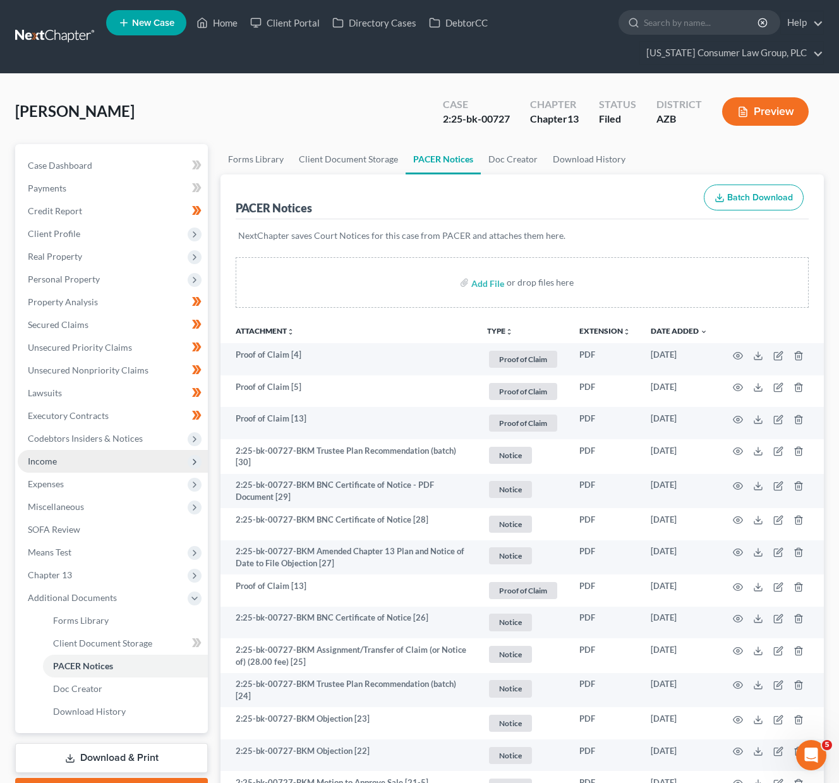
click at [76, 455] on span "Income" at bounding box center [113, 461] width 190 height 23
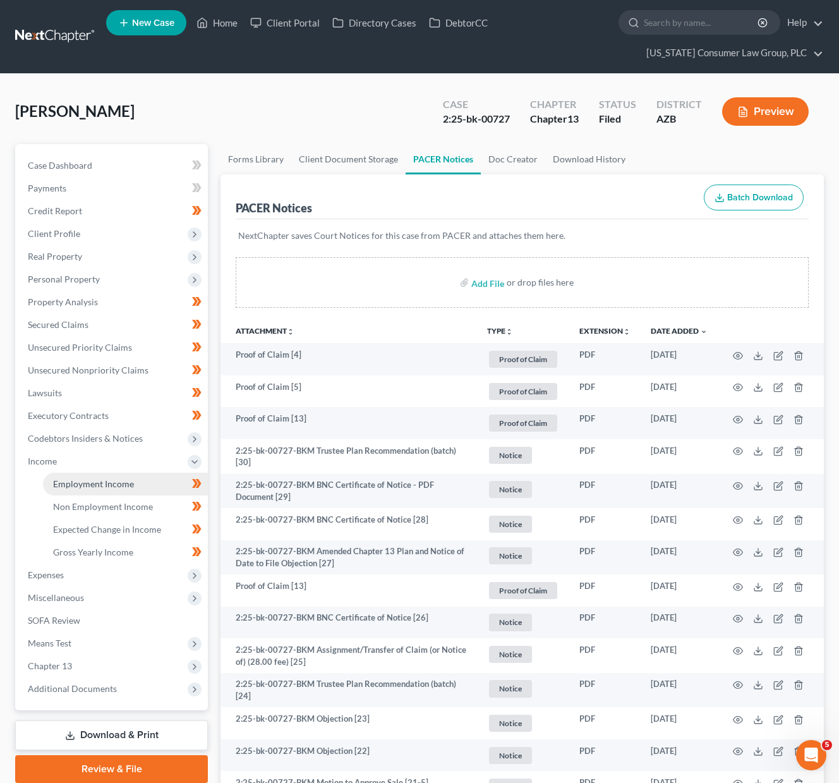
click at [70, 479] on span "Employment Income" at bounding box center [93, 483] width 81 height 11
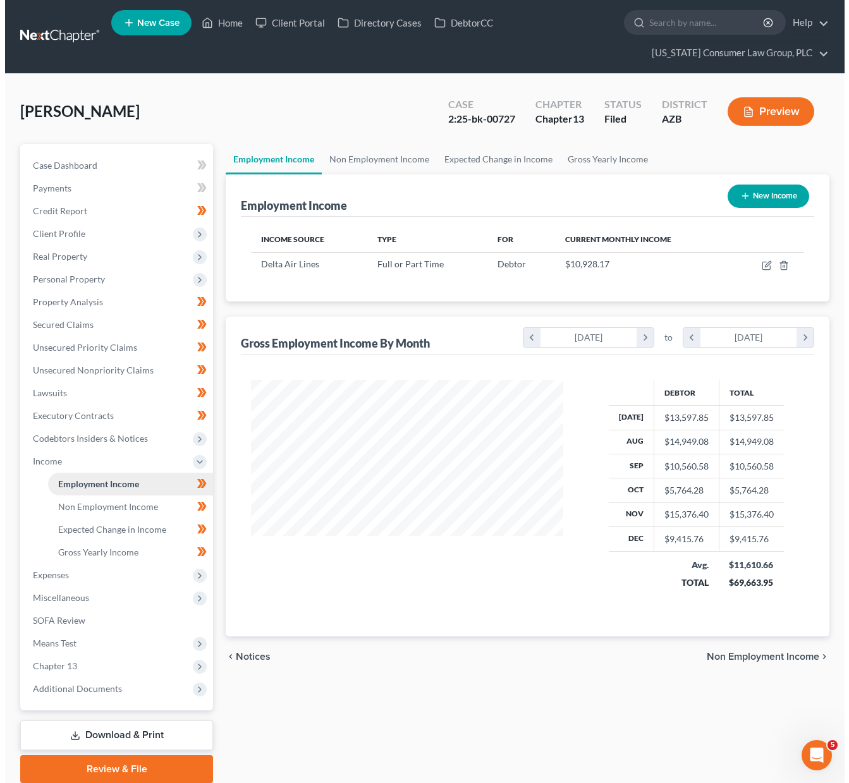
scroll to position [227, 338]
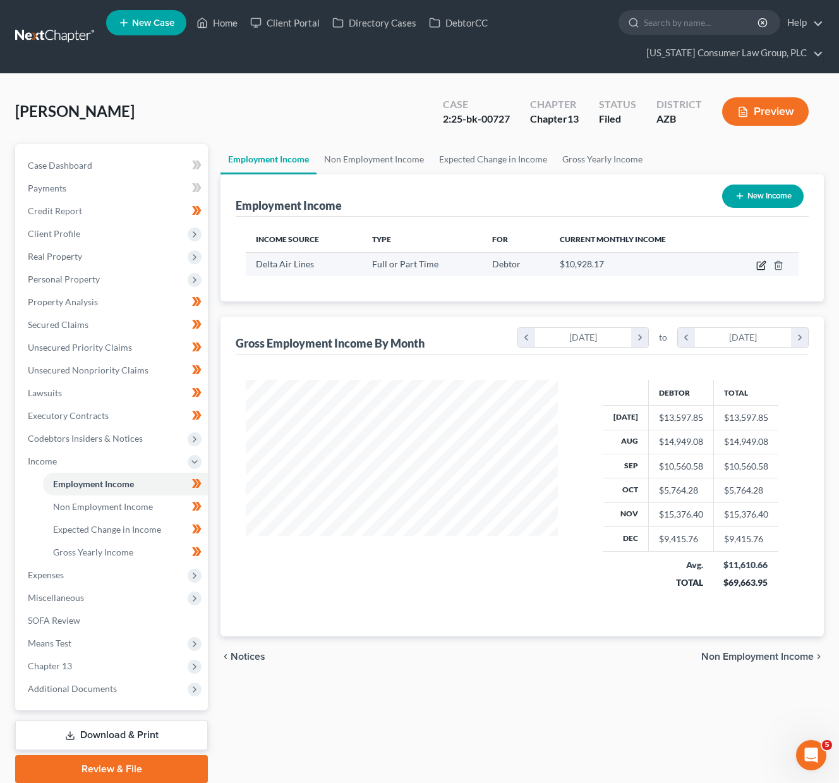
click at [762, 262] on icon "button" at bounding box center [762, 265] width 10 height 10
select select "0"
select select "10"
select select "2"
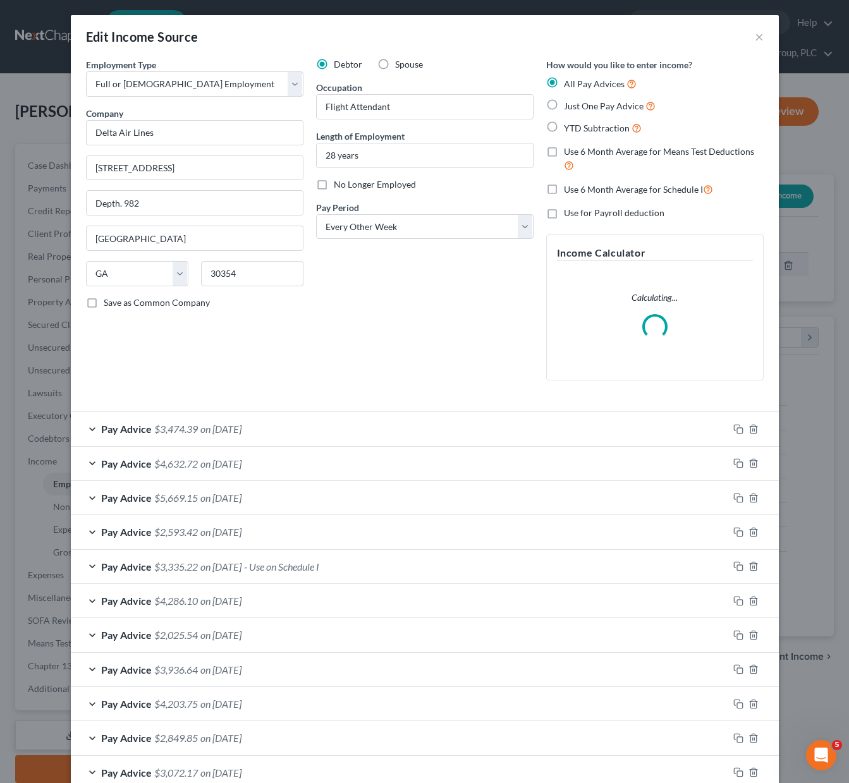
scroll to position [227, 342]
click at [222, 432] on form "Employment Type * Select Full or [DEMOGRAPHIC_DATA] Employment Self Employment …" at bounding box center [425, 544] width 678 height 972
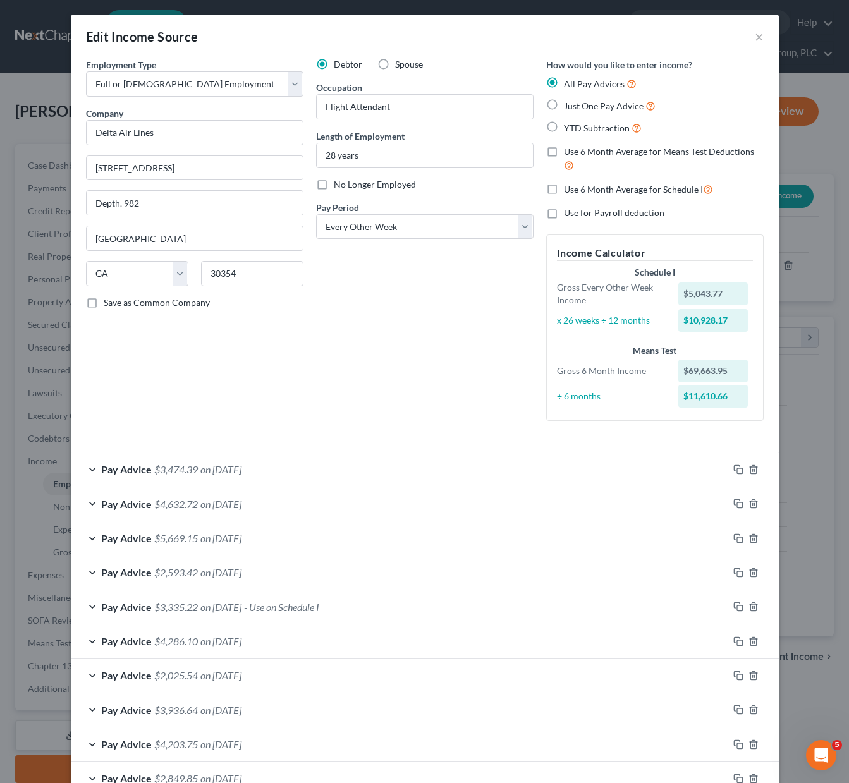
click at [229, 472] on span "on [DATE]" at bounding box center [220, 469] width 41 height 12
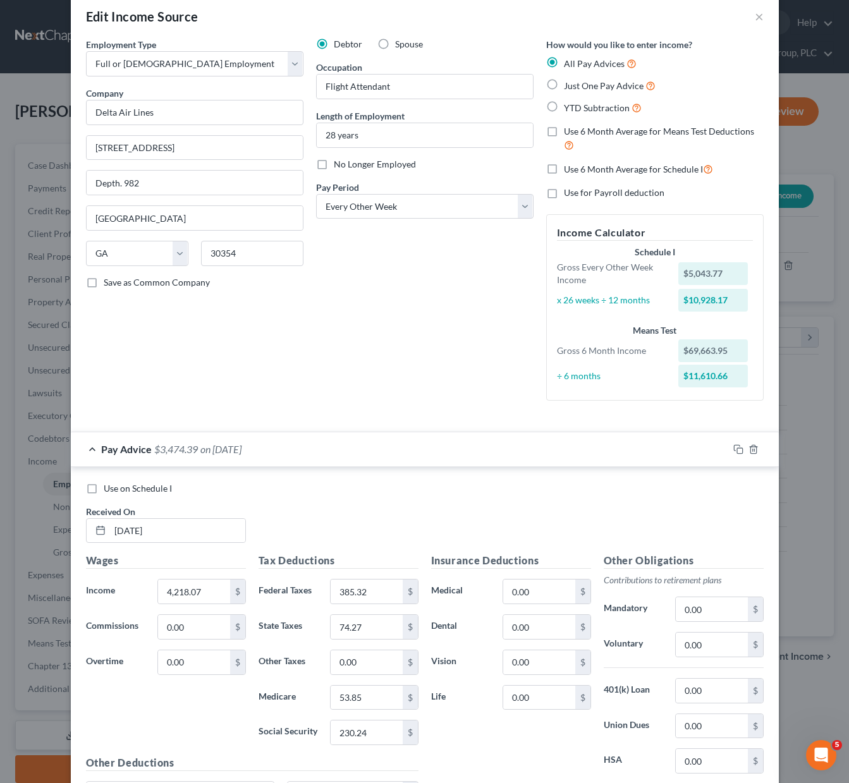
scroll to position [202, 0]
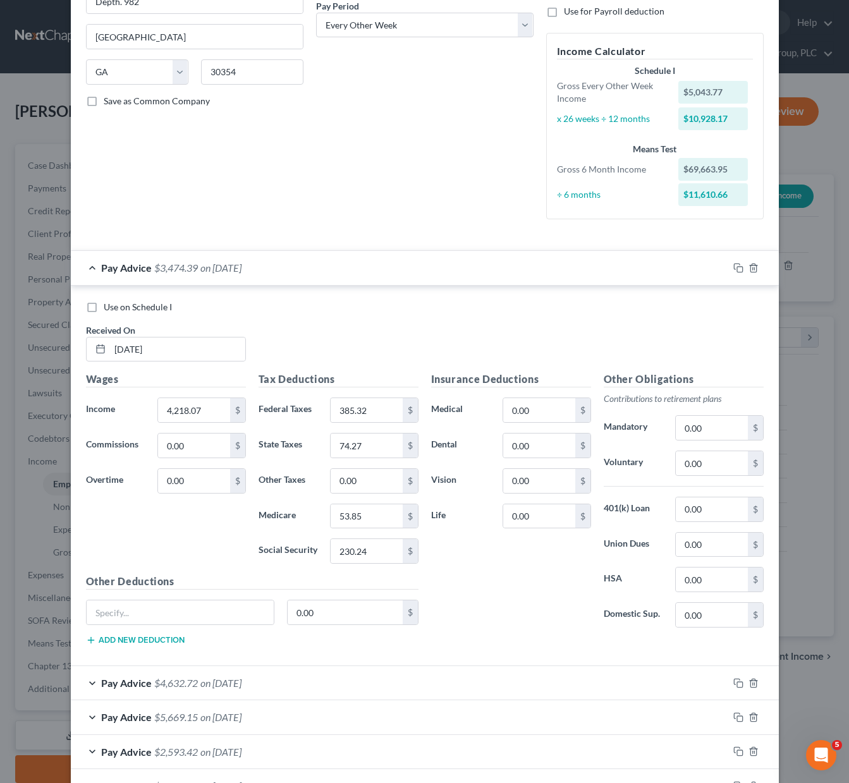
click at [239, 684] on span "on [DATE]" at bounding box center [220, 683] width 41 height 12
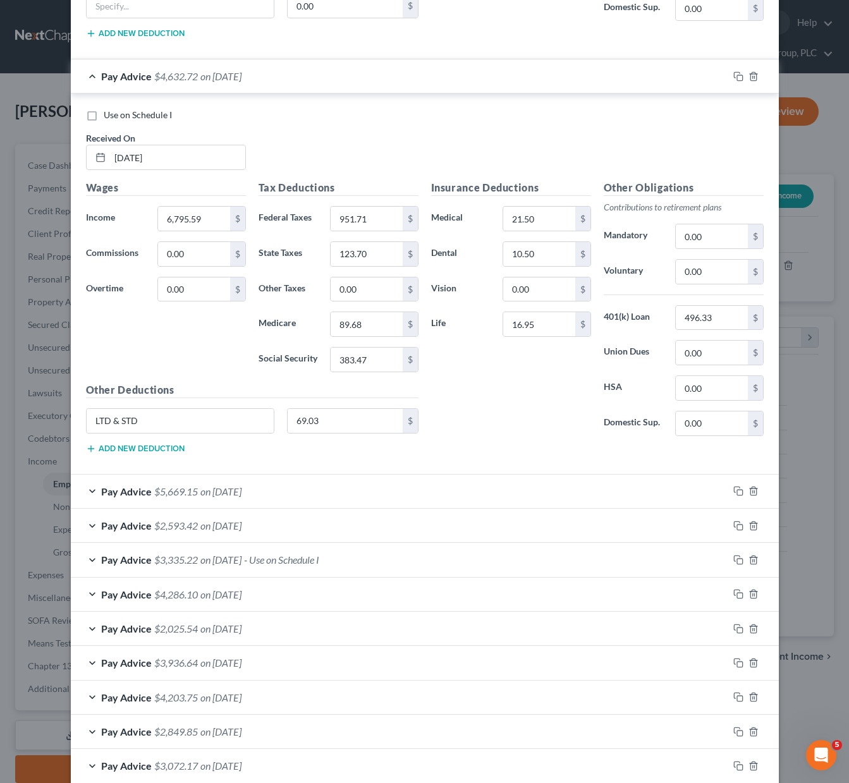
scroll to position [891, 0]
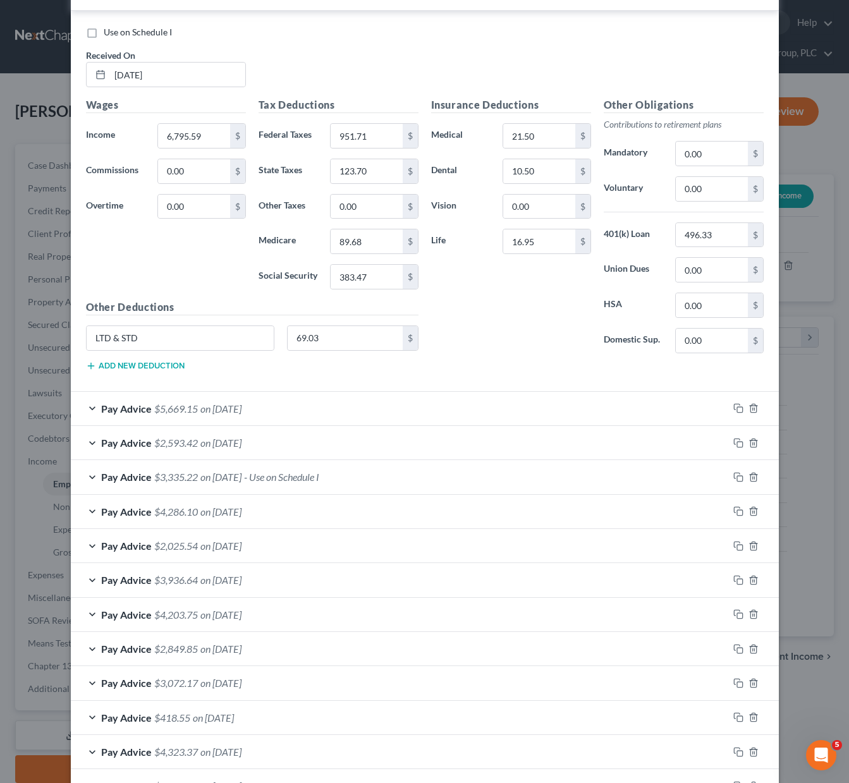
click at [236, 403] on span "on [DATE]" at bounding box center [220, 409] width 41 height 12
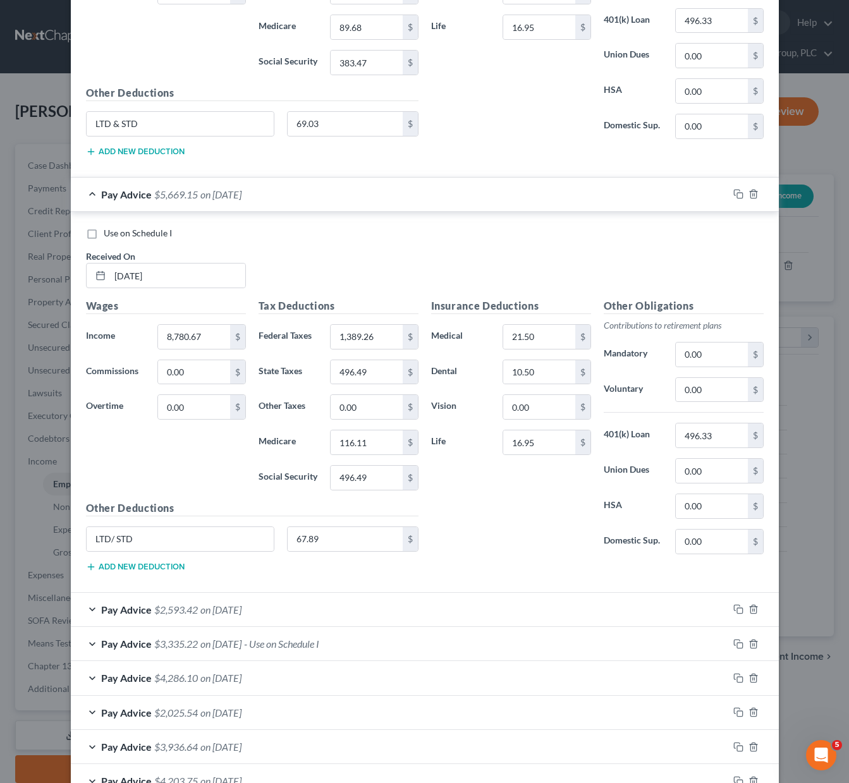
scroll to position [1291, 0]
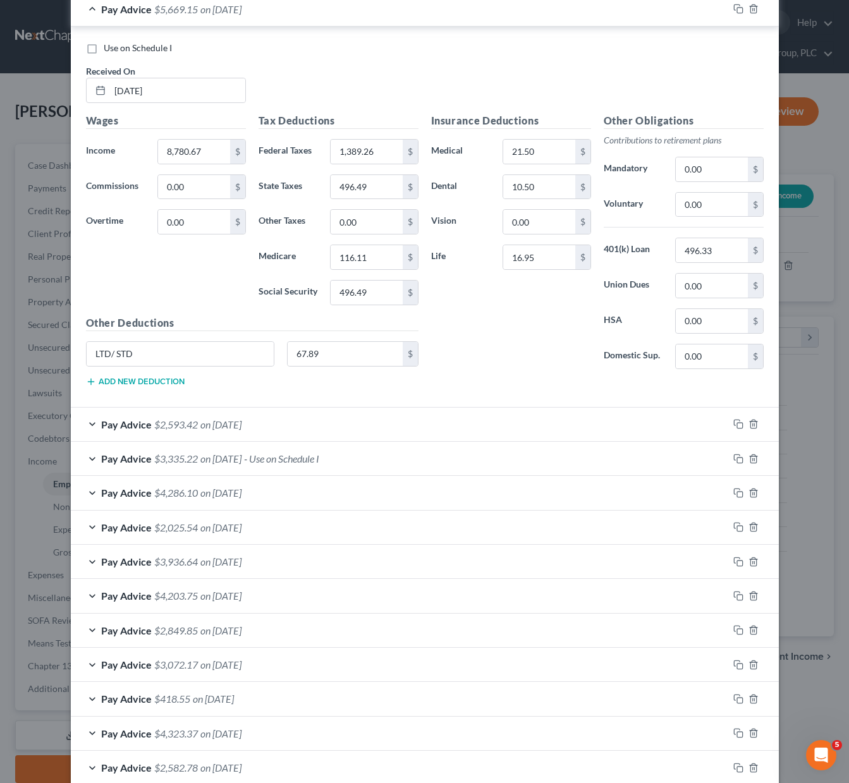
click at [240, 722] on div "Pay Advice $4,323.37 on [DATE]" at bounding box center [399, 733] width 657 height 33
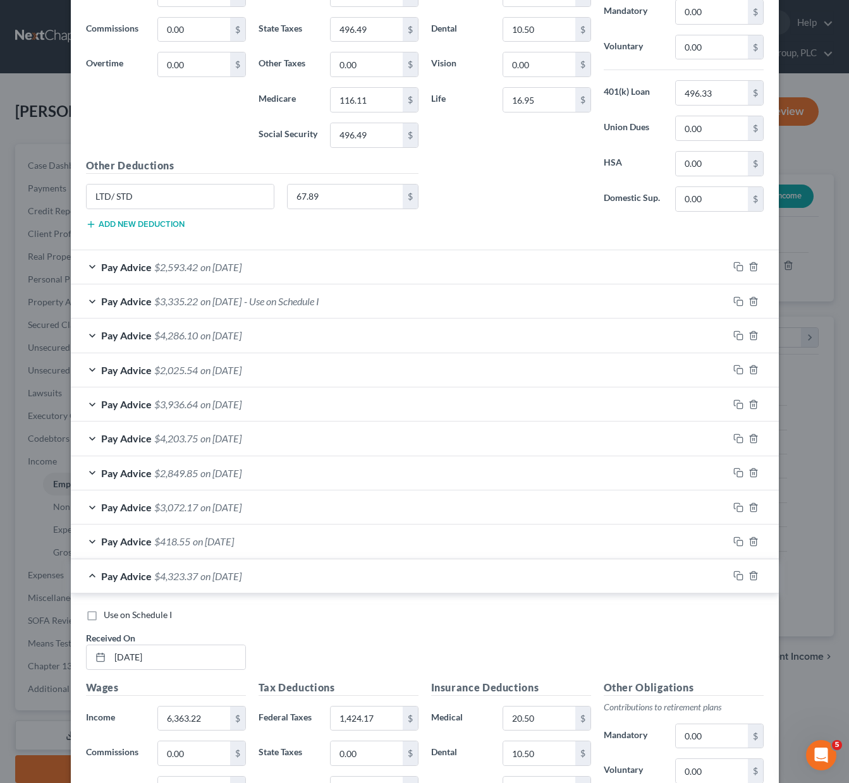
scroll to position [1645, 0]
